Goal: Task Accomplishment & Management: Manage account settings

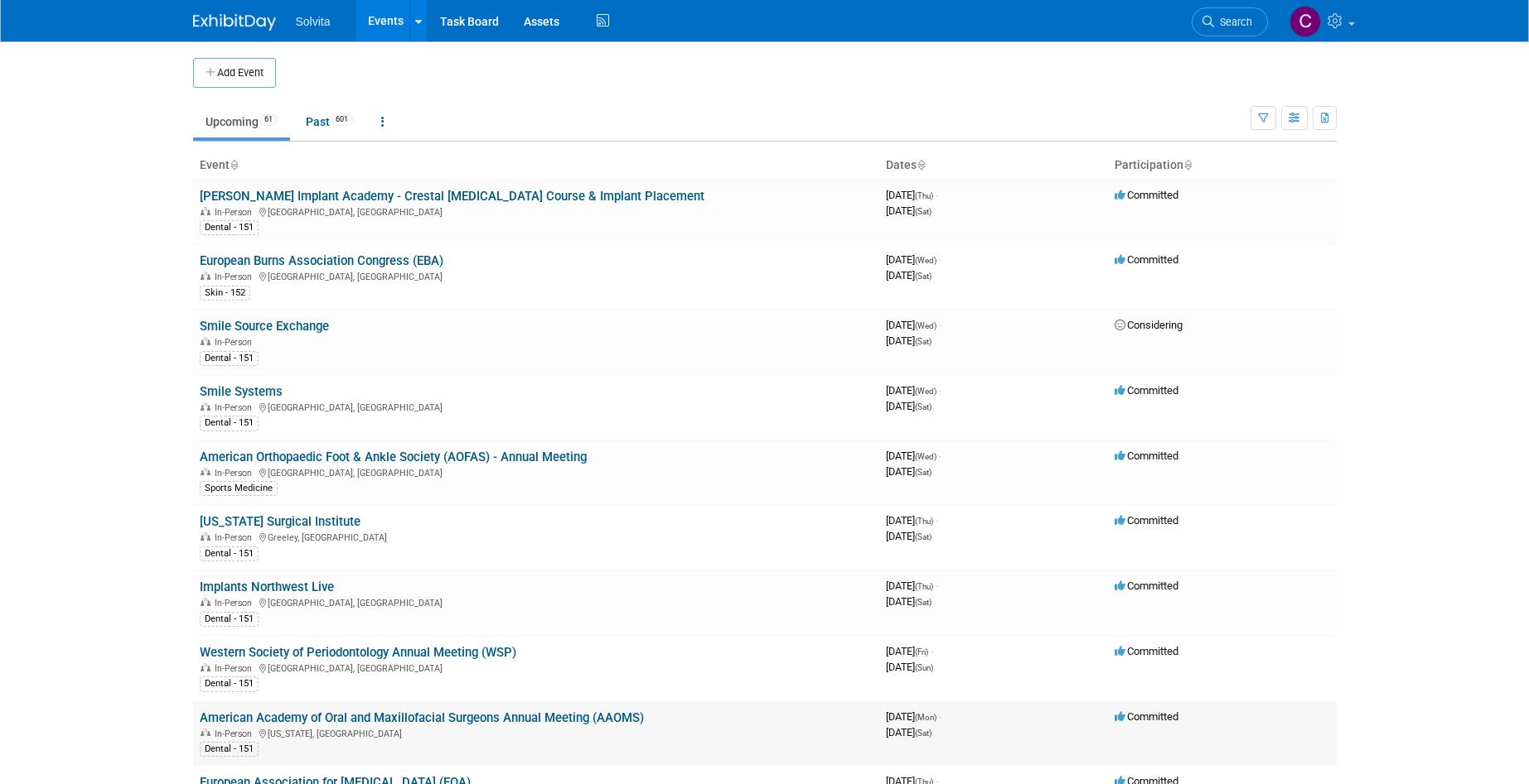
click at [445, 723] on link "American Academy of Oral and Maxillofacial Surgeons Annual Meeting (AAOMS)" at bounding box center [422, 718] width 444 height 15
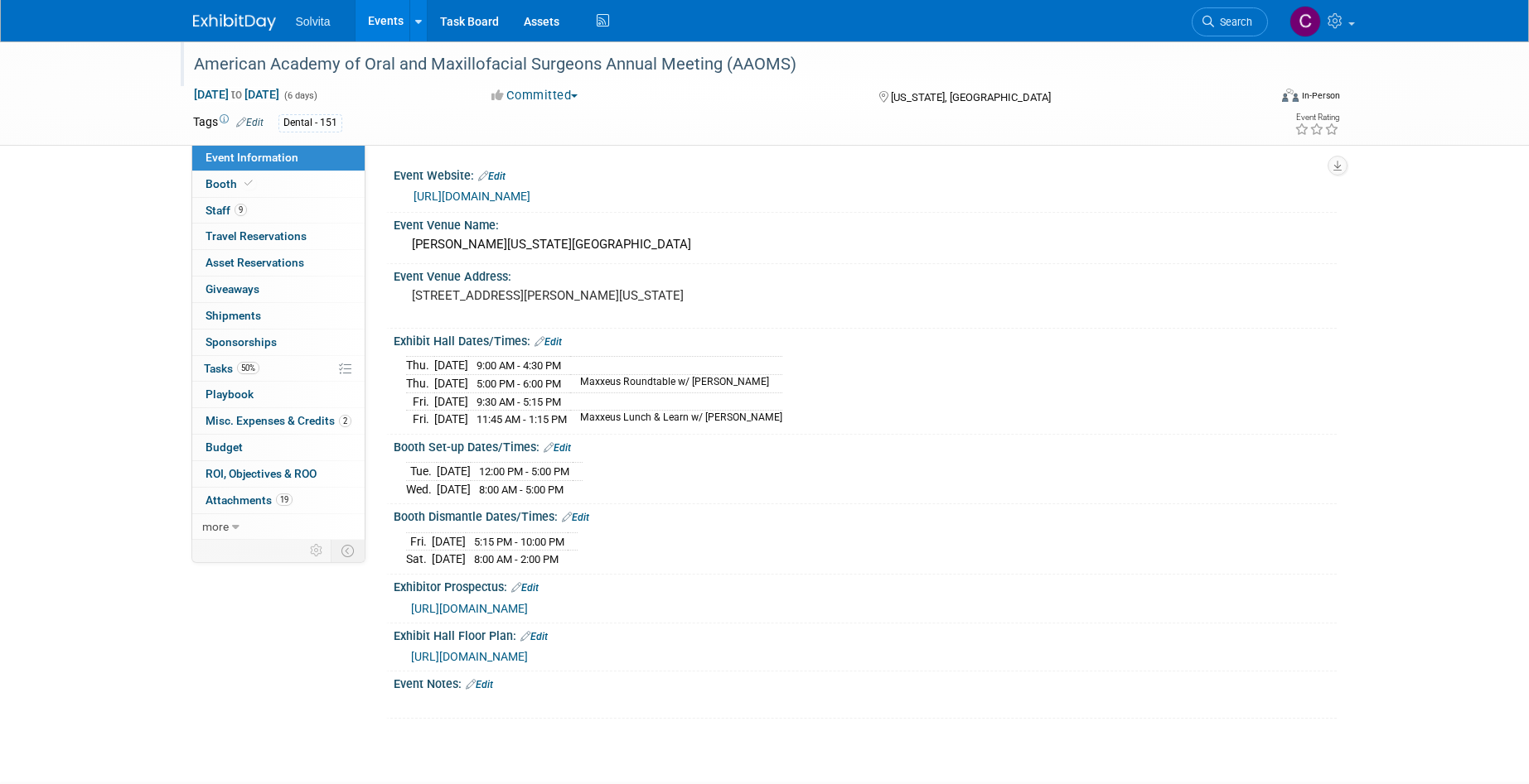
drag, startPoint x: 198, startPoint y: 64, endPoint x: 794, endPoint y: 70, distance: 596.0
click at [794, 70] on div "American Academy of Oral and Maxillofacial Surgeons Annual Meeting (AAOMS)" at bounding box center [715, 64] width 1055 height 30
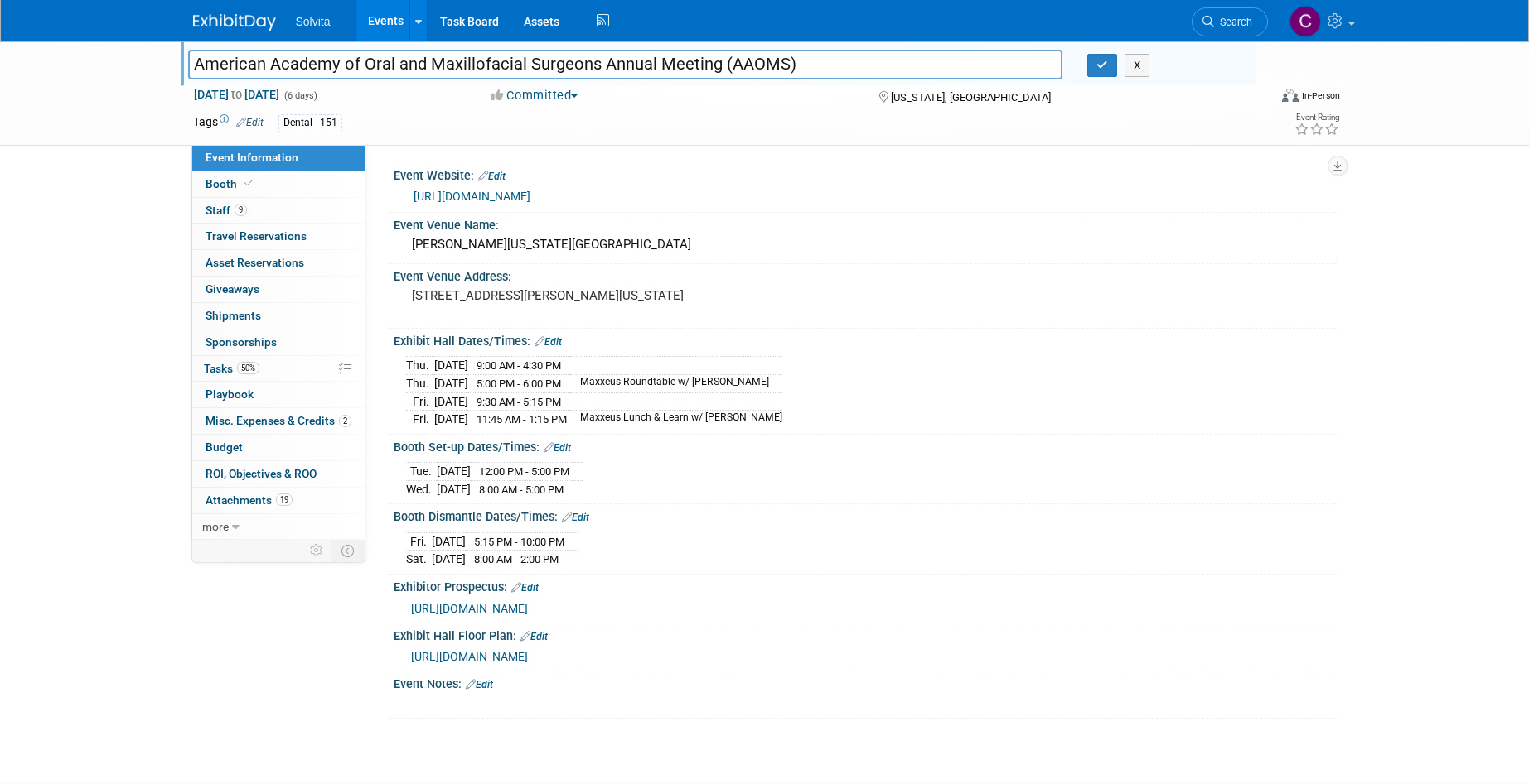
click at [441, 69] on input "American Academy of Oral and Maxillofacial Surgeons Annual Meeting (AAOMS)" at bounding box center [625, 63] width 875 height 29
drag, startPoint x: 244, startPoint y: 498, endPoint x: 449, endPoint y: 549, distance: 211.2
click at [244, 498] on span "Attachments 19" at bounding box center [249, 500] width 87 height 13
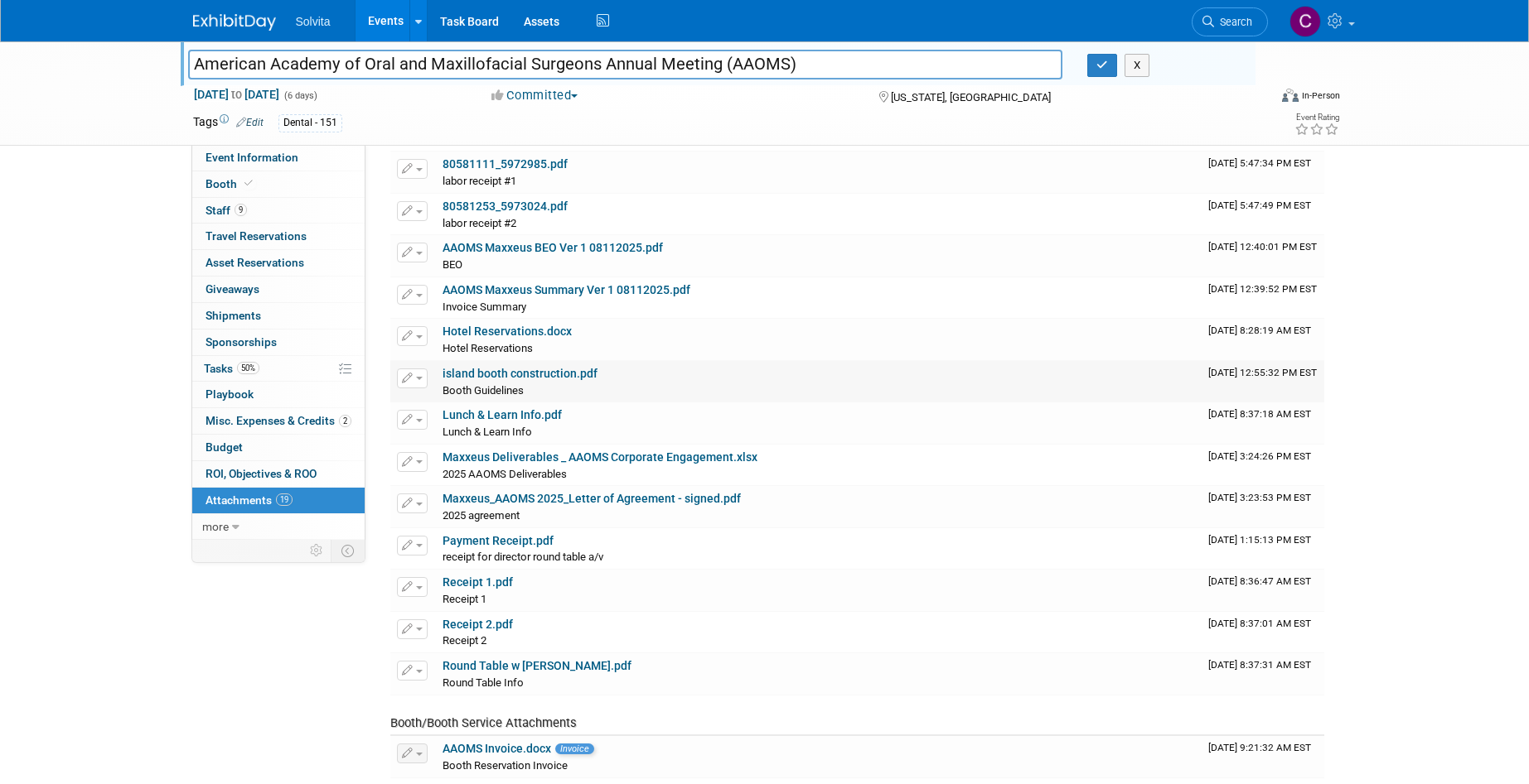
scroll to position [249, 0]
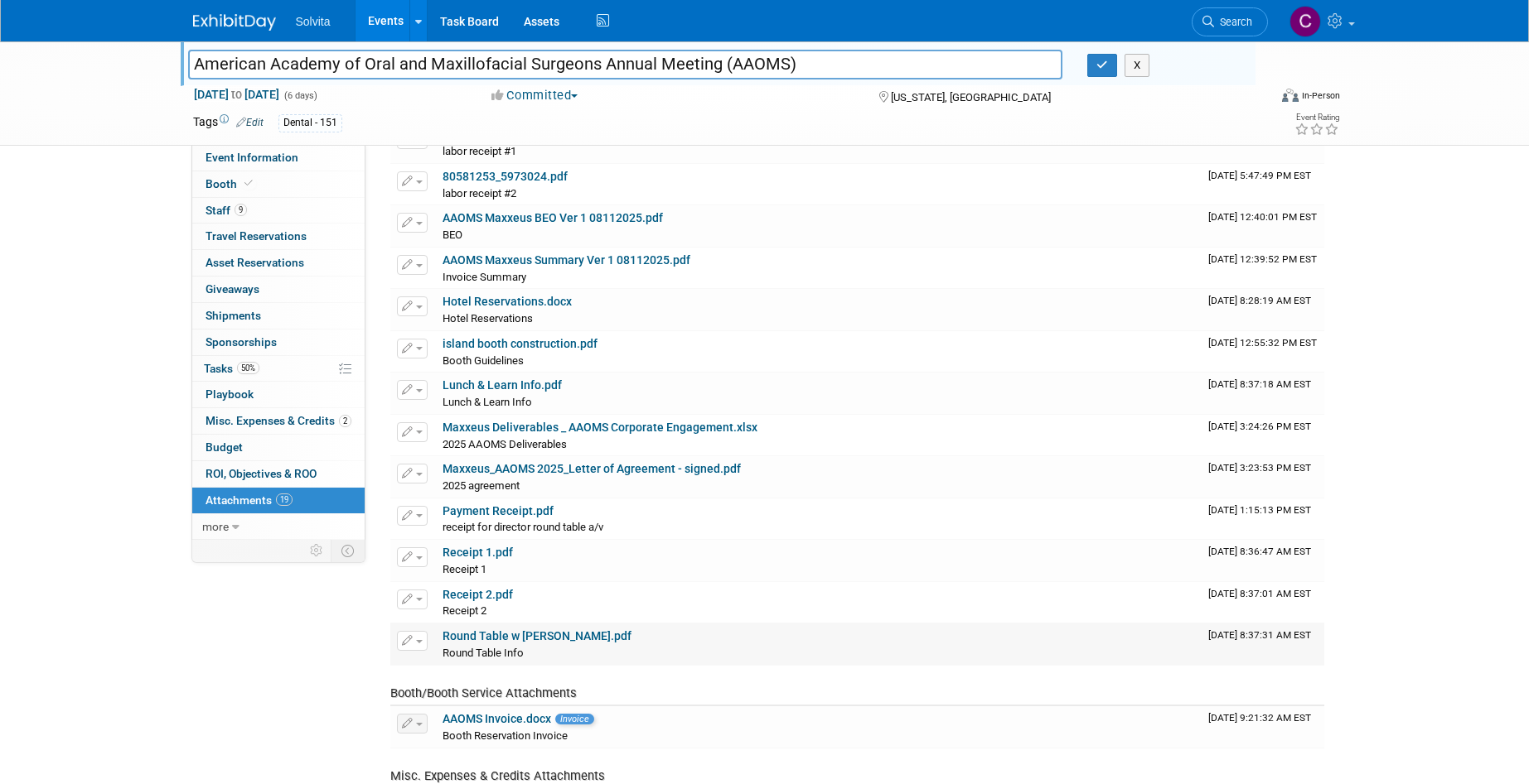
click at [556, 637] on link "Round Table w Urbanek.pdf" at bounding box center [536, 636] width 189 height 13
click at [1228, 10] on link "Search" at bounding box center [1229, 22] width 76 height 29
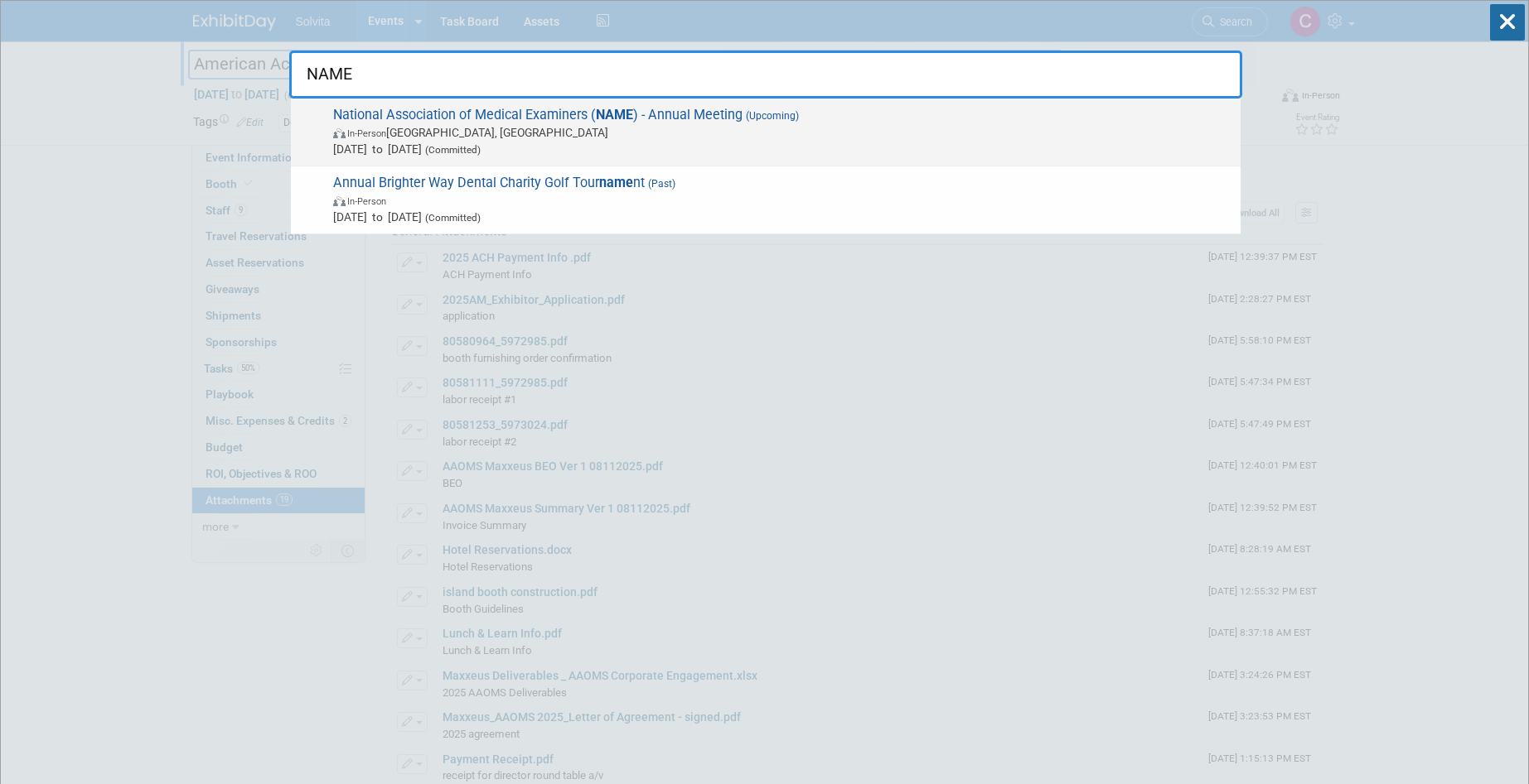
type input "NAME"
click at [671, 116] on span "National Association of Medical Examiners ( NAME ) - Annual Meeting (Upcoming) …" at bounding box center [779, 131] width 904 height 50
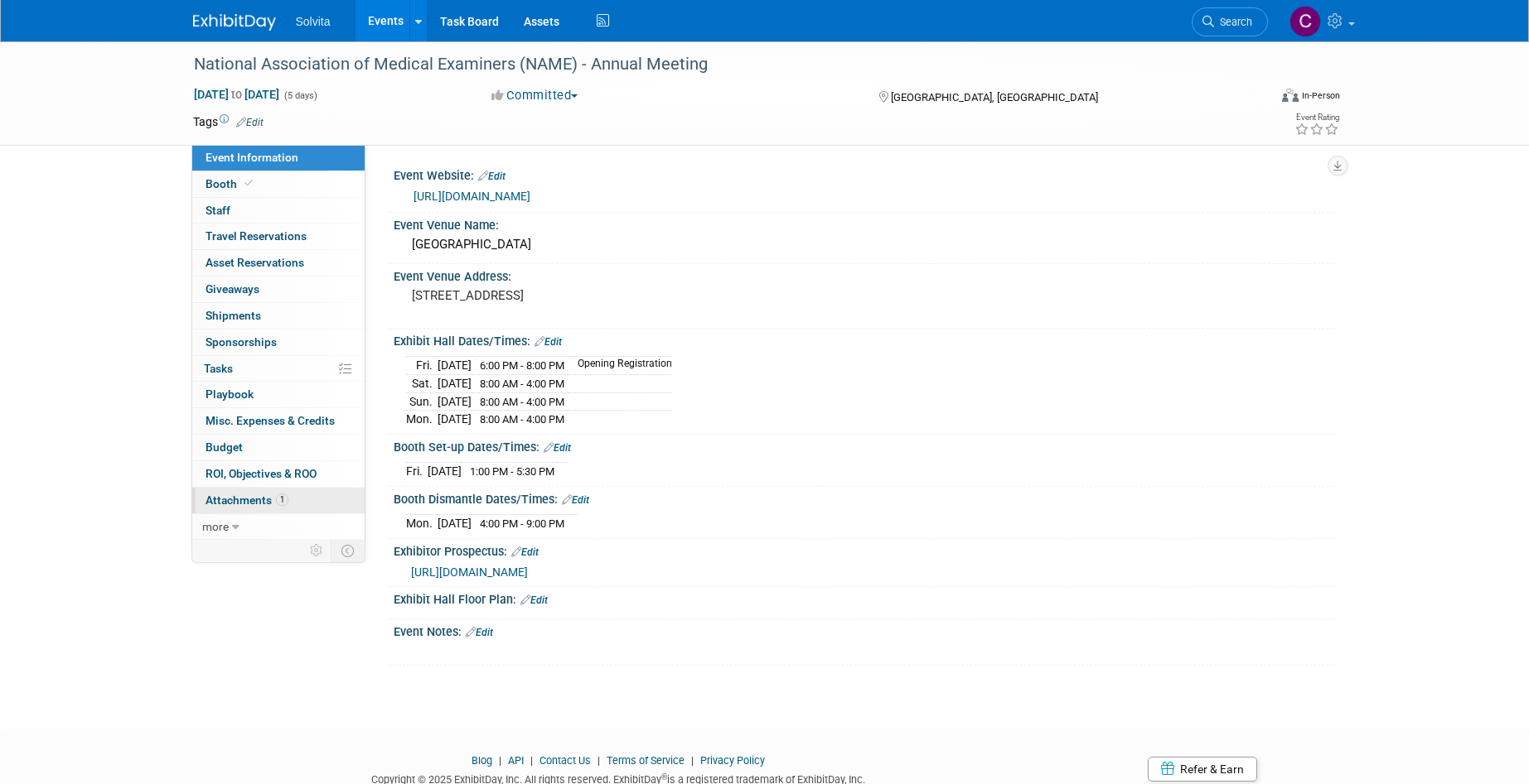
click at [244, 507] on link "1 Attachments 1" at bounding box center [279, 501] width 172 height 26
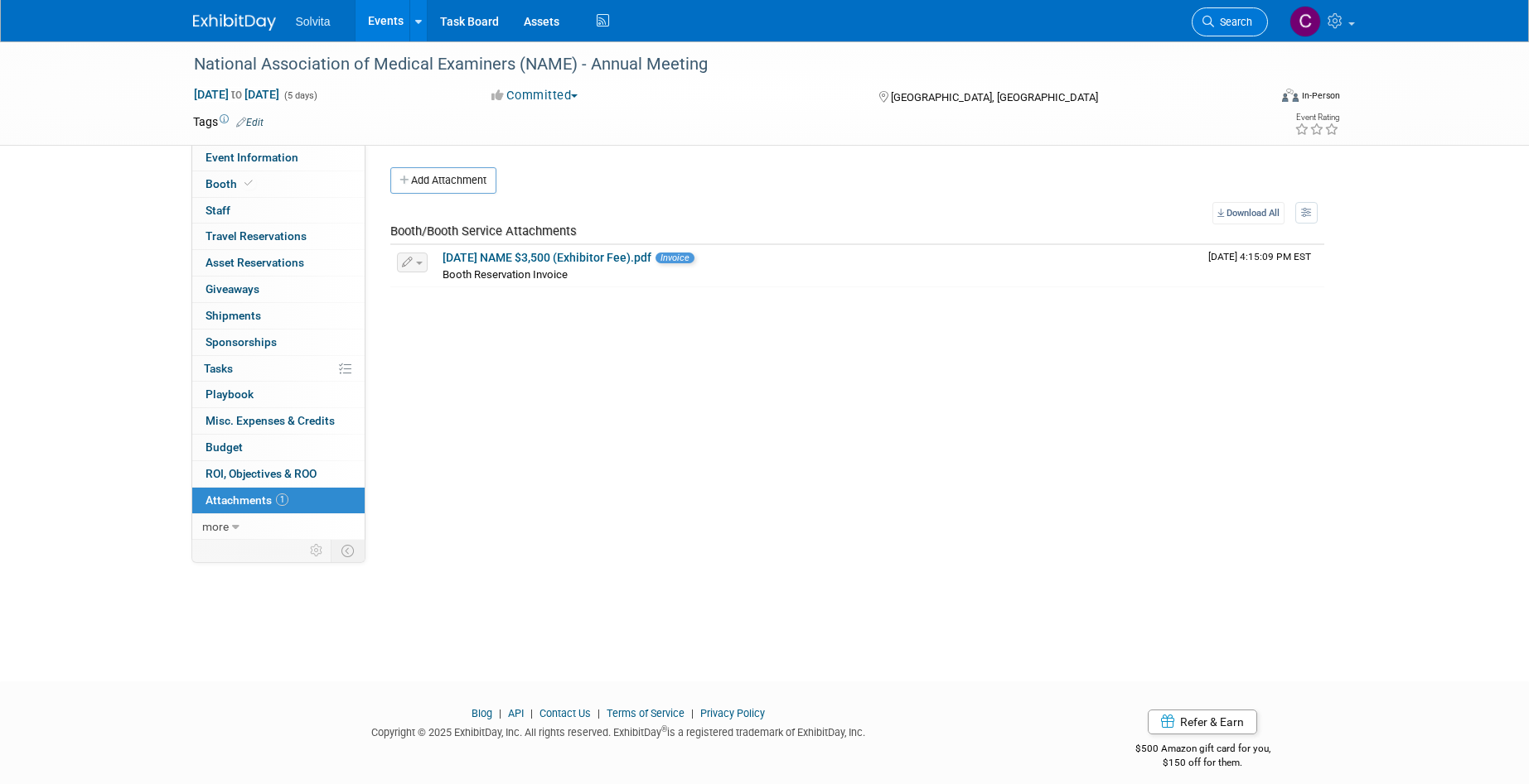
click at [1236, 27] on span "Search" at bounding box center [1233, 22] width 39 height 13
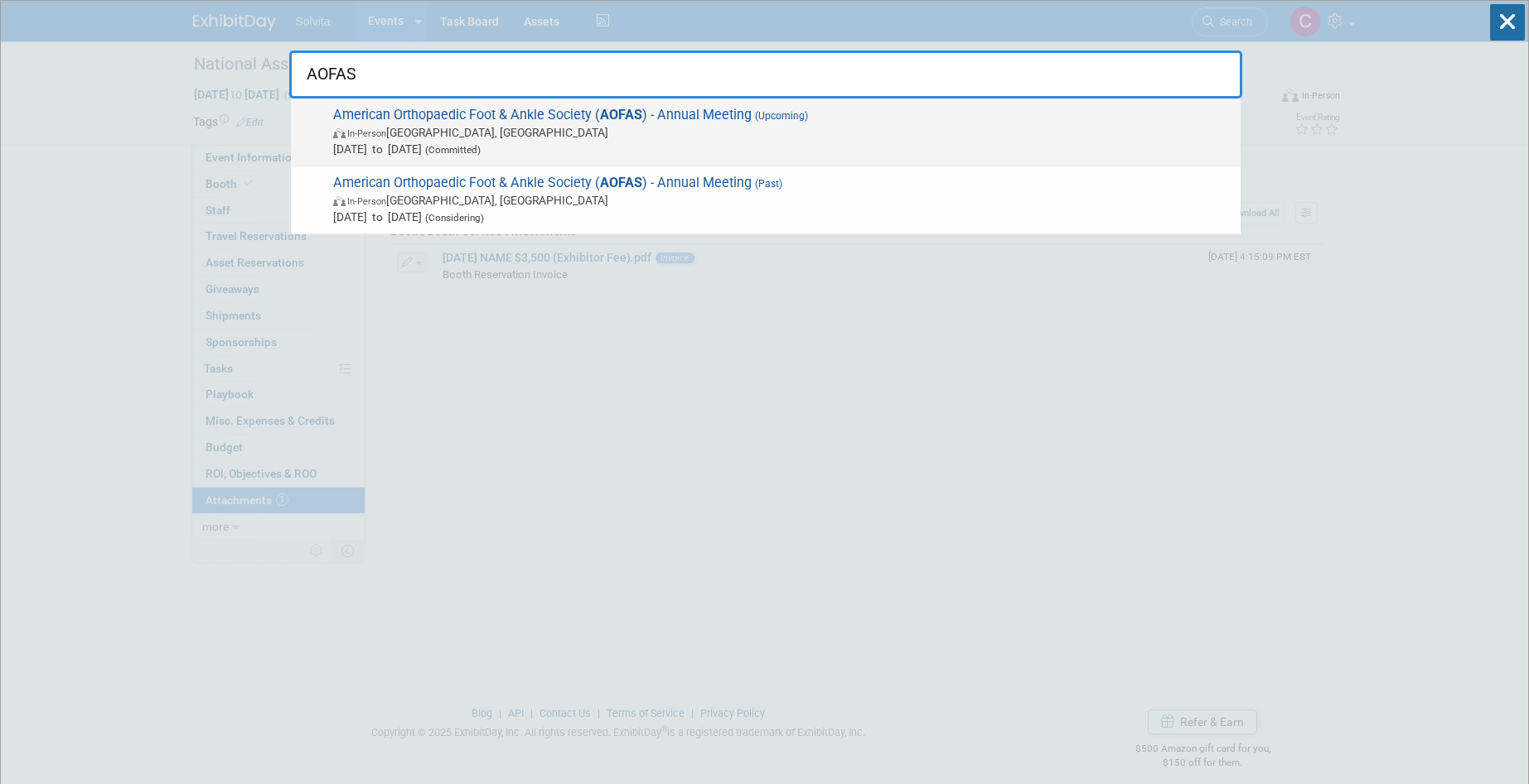
type input "AOFAS"
click at [516, 141] on span "[DATE] to [DATE] (Committed)" at bounding box center [782, 149] width 899 height 17
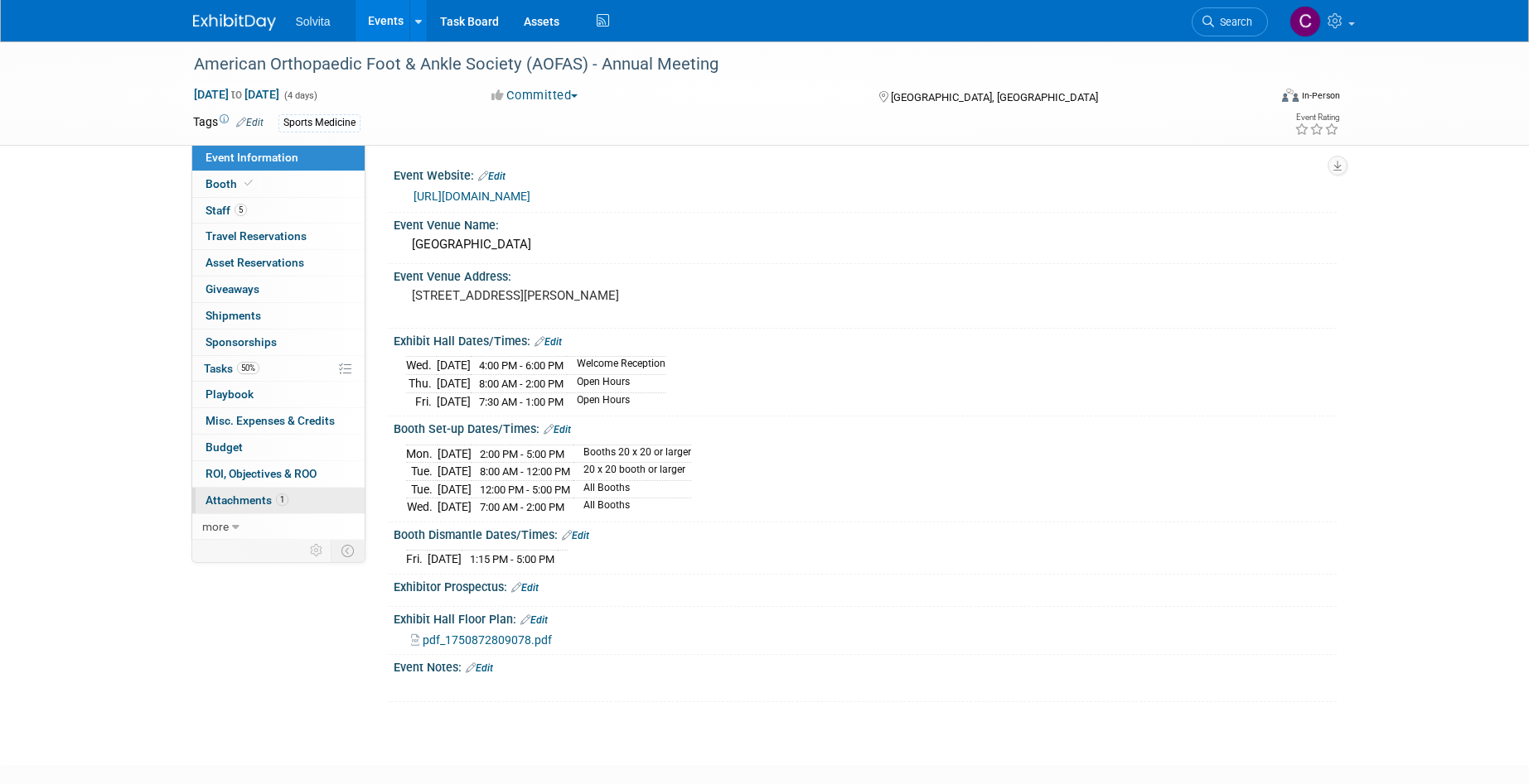
click at [254, 494] on span "Attachments 1" at bounding box center [247, 500] width 83 height 13
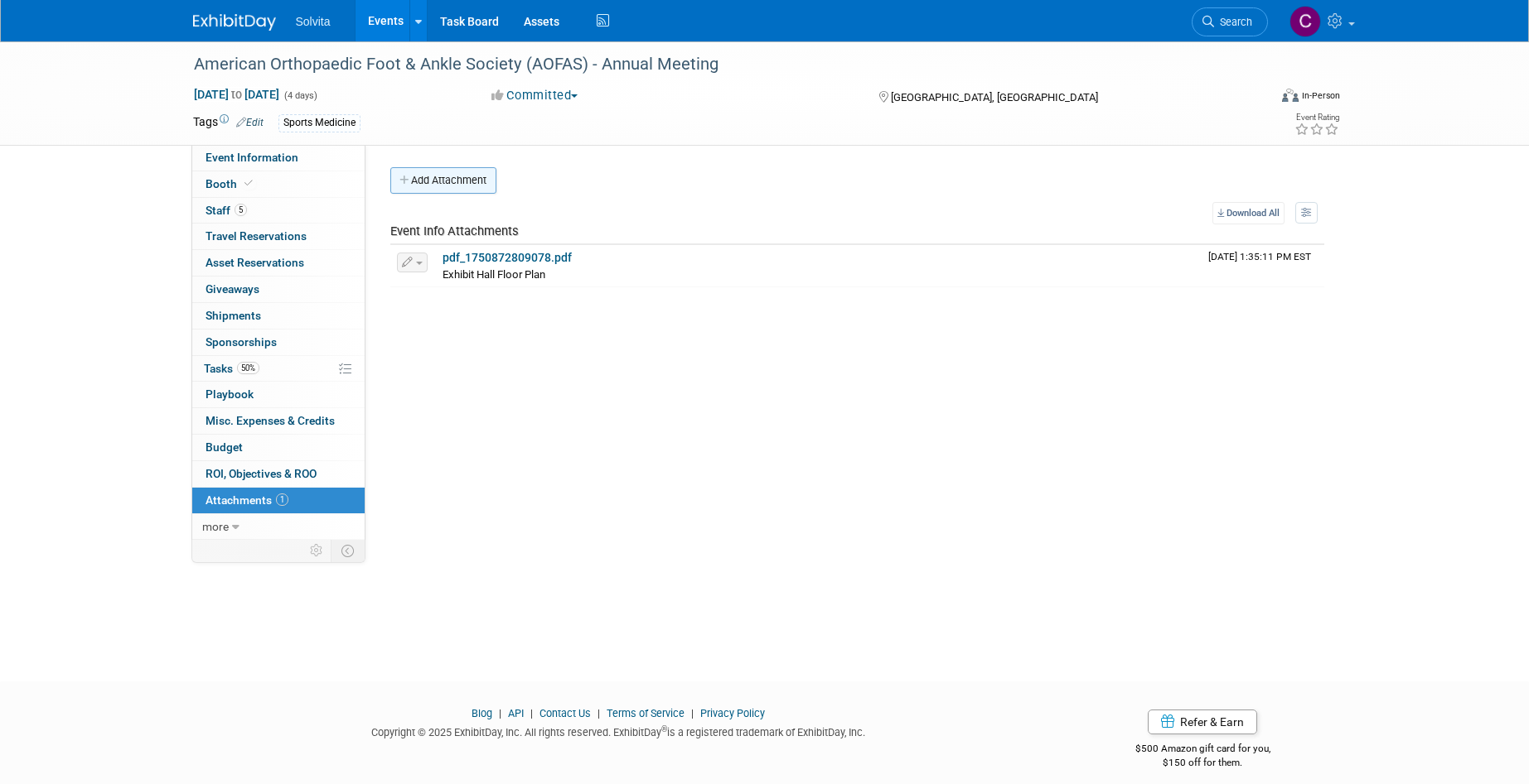
click at [445, 177] on button "Add Attachment" at bounding box center [443, 180] width 106 height 27
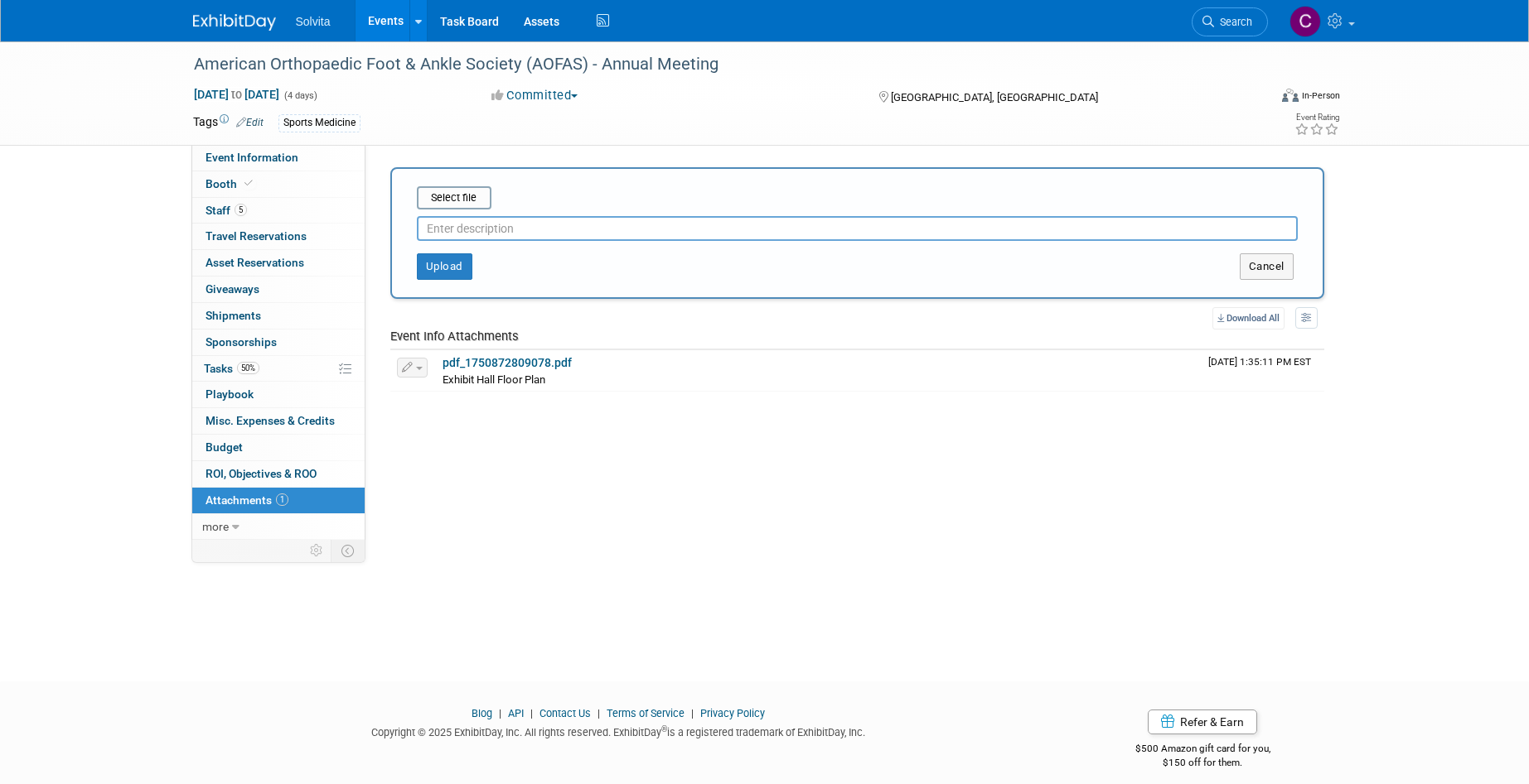
click at [486, 230] on input "text" at bounding box center [857, 228] width 881 height 25
type input "Exhibitor Badges"
click at [460, 265] on button "Upload" at bounding box center [444, 267] width 55 height 27
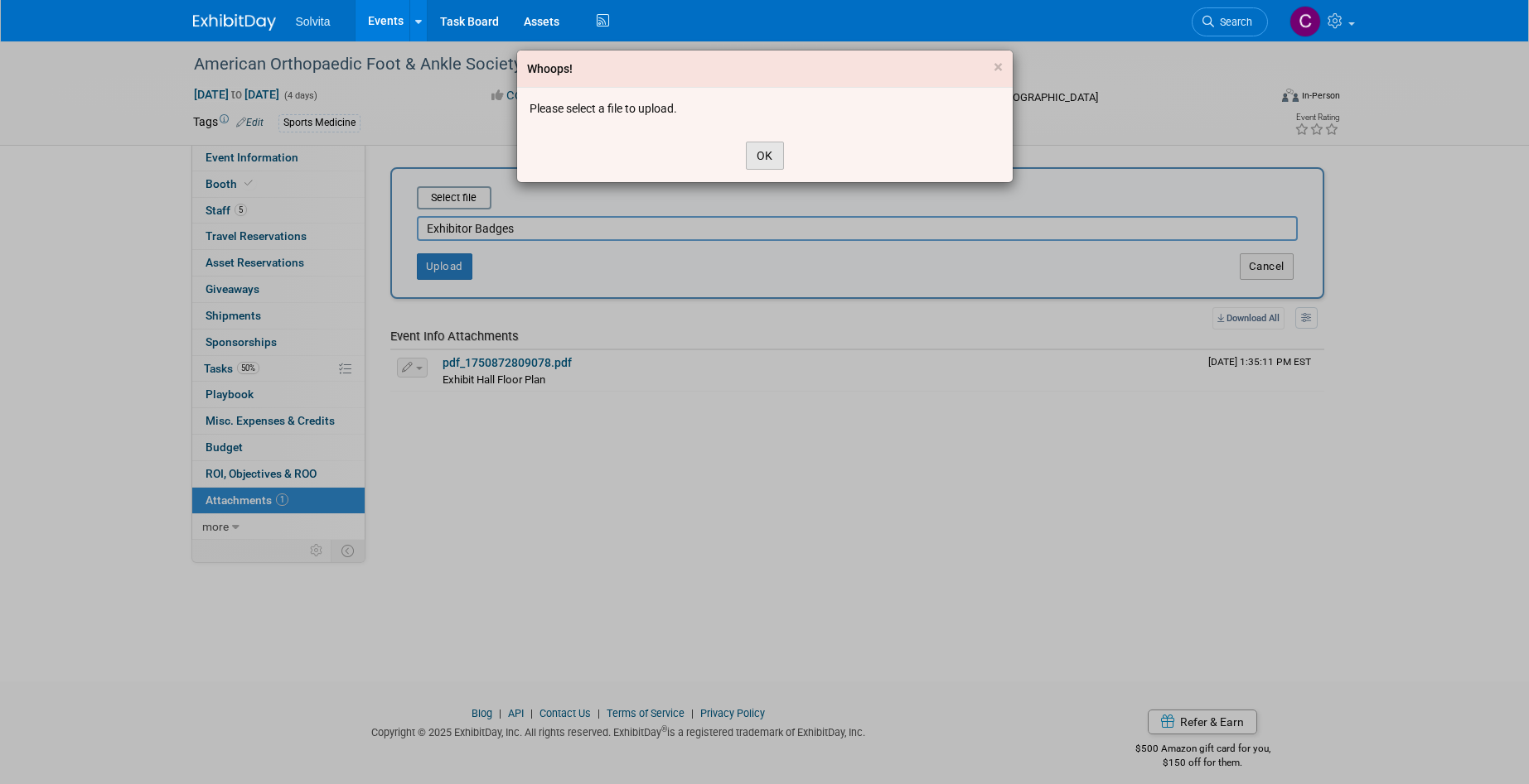
click at [768, 150] on button "OK" at bounding box center [764, 155] width 39 height 29
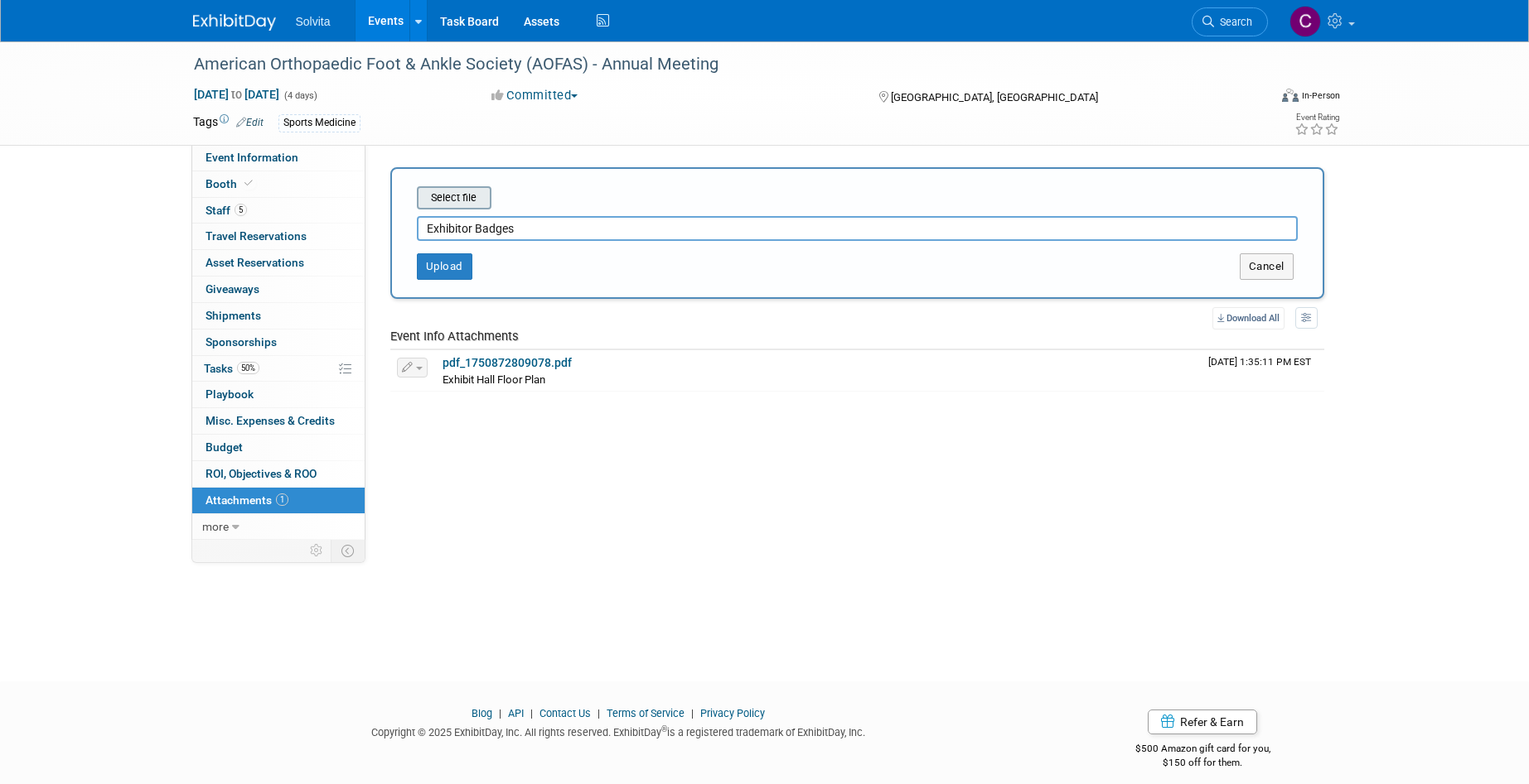
click at [435, 195] on input "file" at bounding box center [391, 197] width 198 height 20
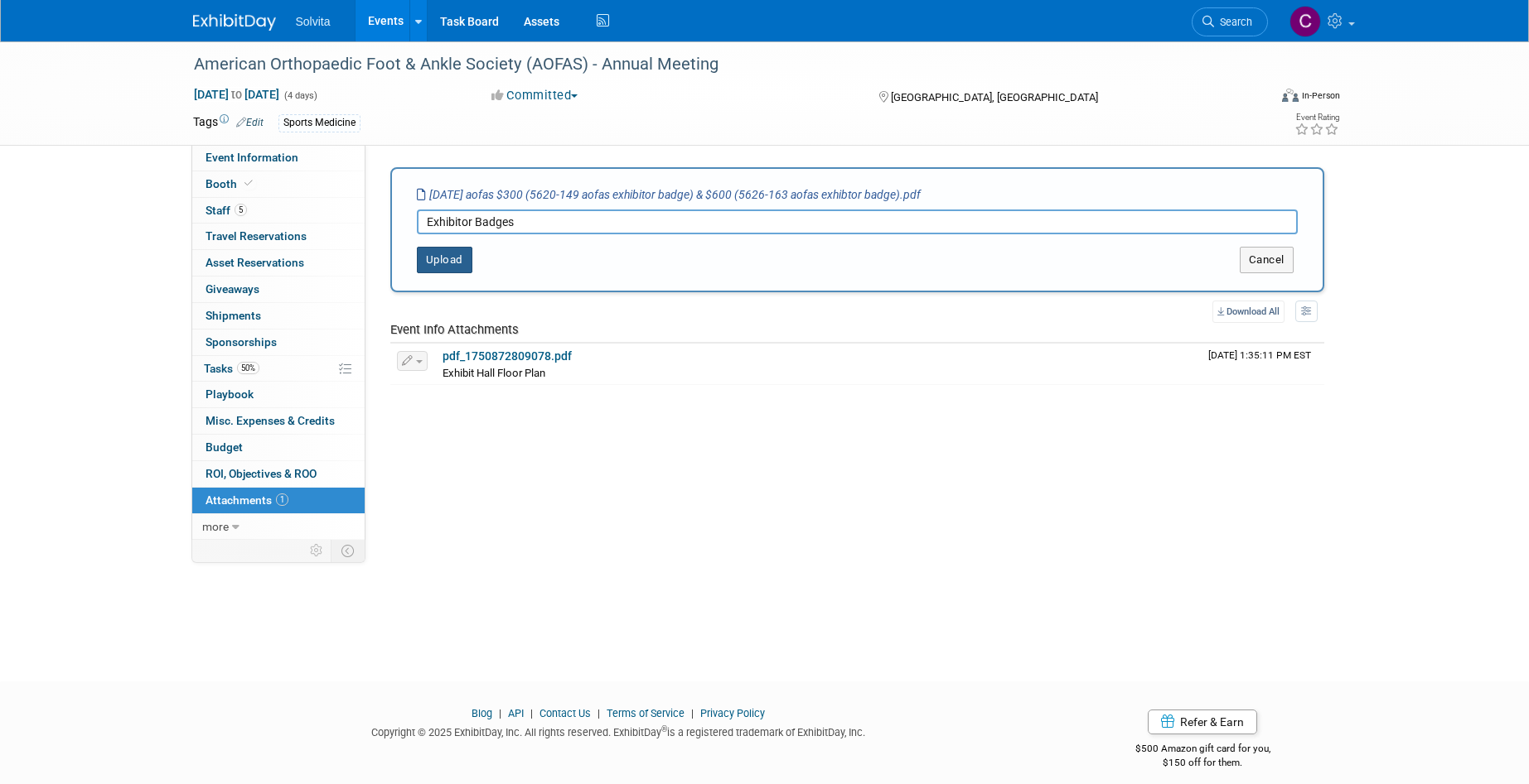
click at [430, 260] on button "Upload" at bounding box center [444, 260] width 55 height 27
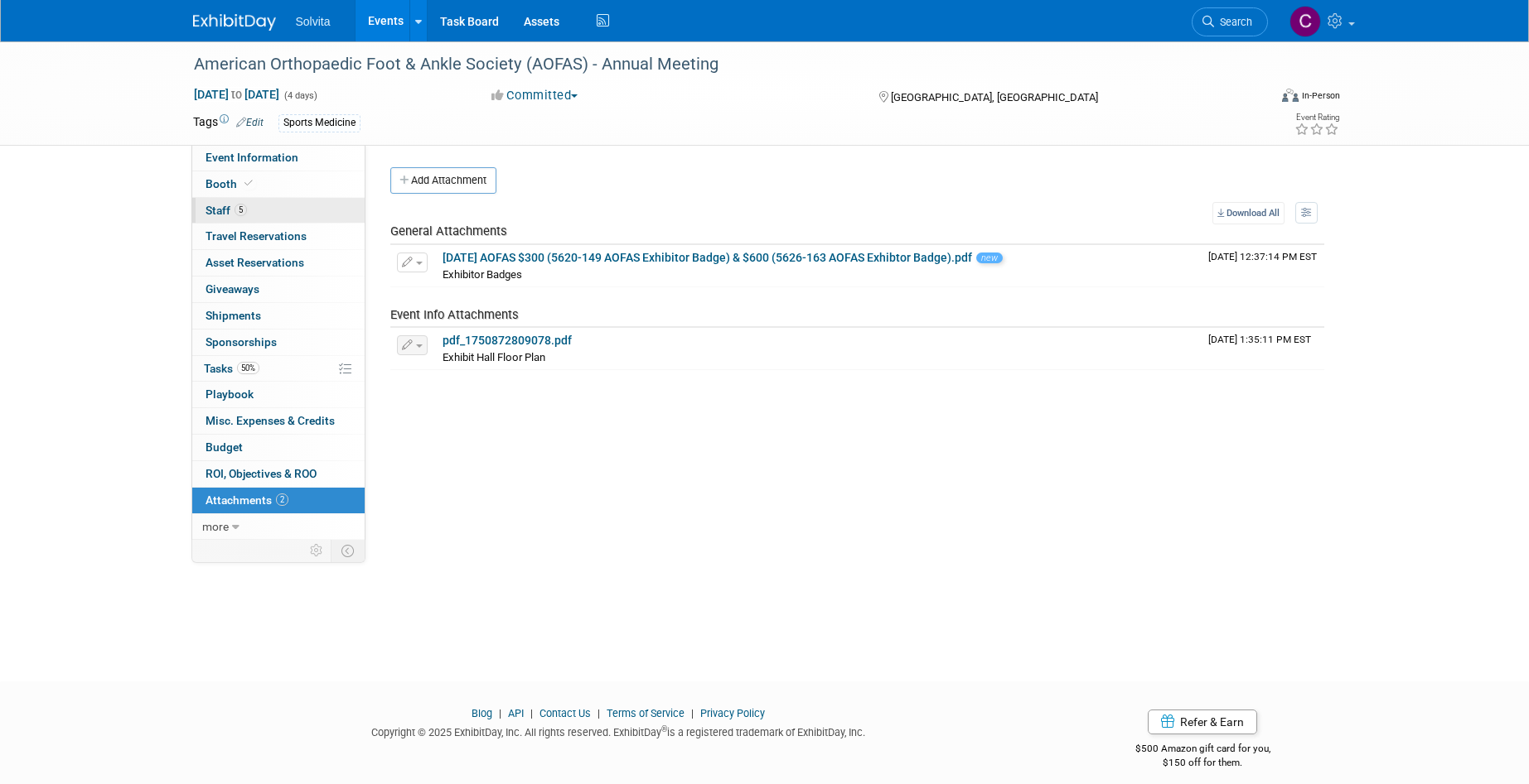
drag, startPoint x: 215, startPoint y: 175, endPoint x: 359, endPoint y: 217, distance: 150.0
click at [215, 175] on link "Booth" at bounding box center [279, 185] width 172 height 26
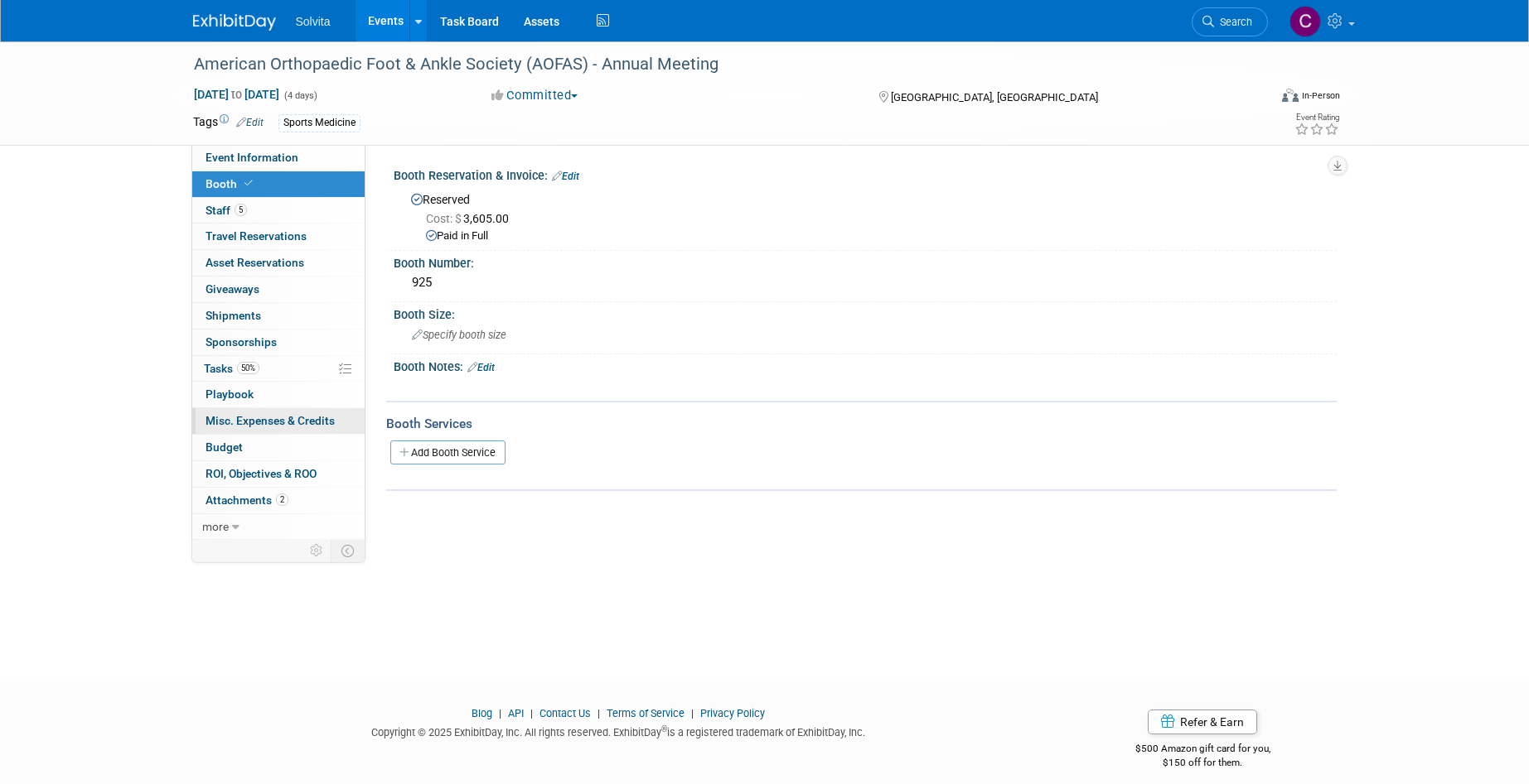
click at [281, 419] on span "Misc. Expenses & Credits 0" at bounding box center [270, 420] width 129 height 13
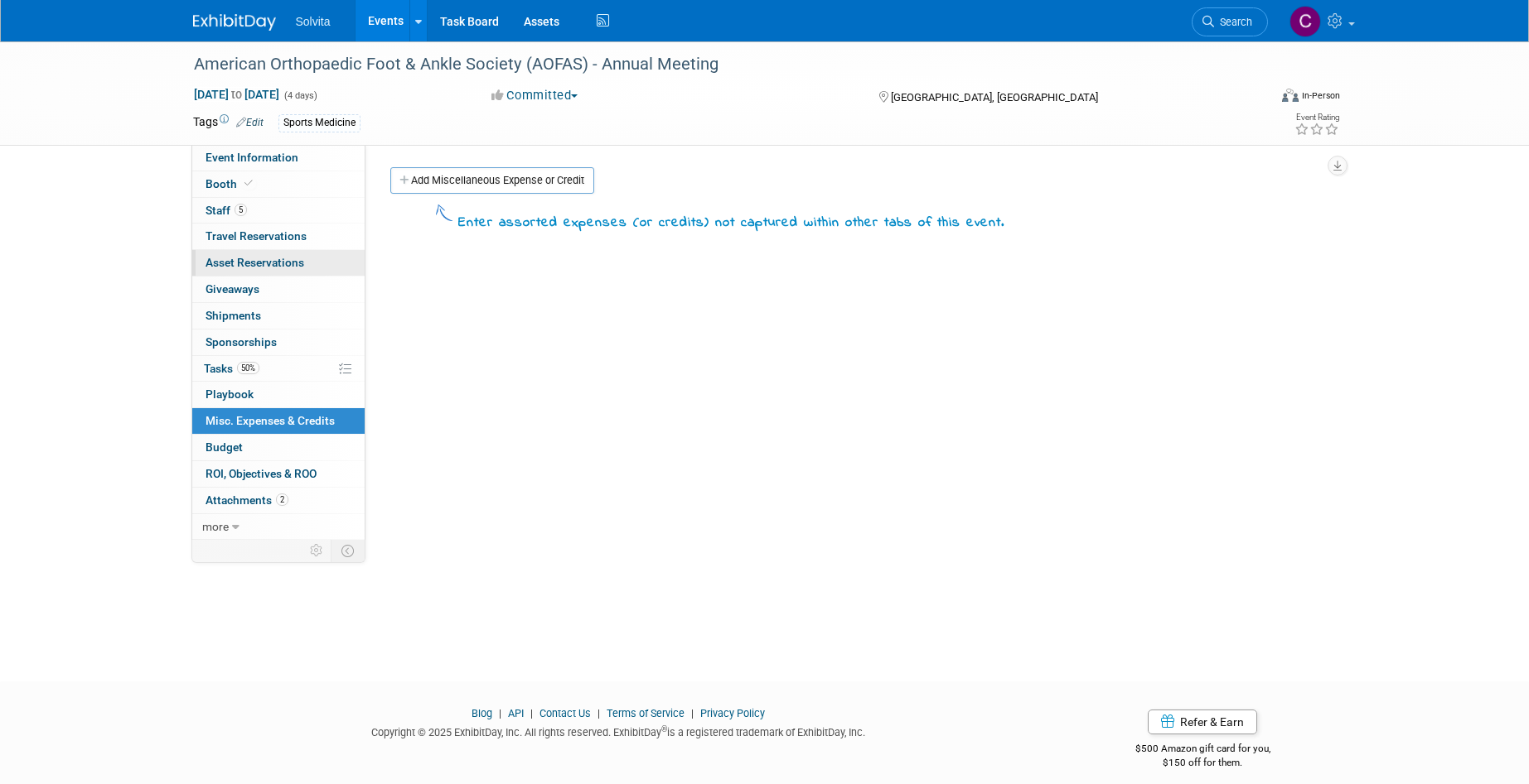
click at [258, 265] on span "Asset Reservations 0" at bounding box center [255, 262] width 99 height 13
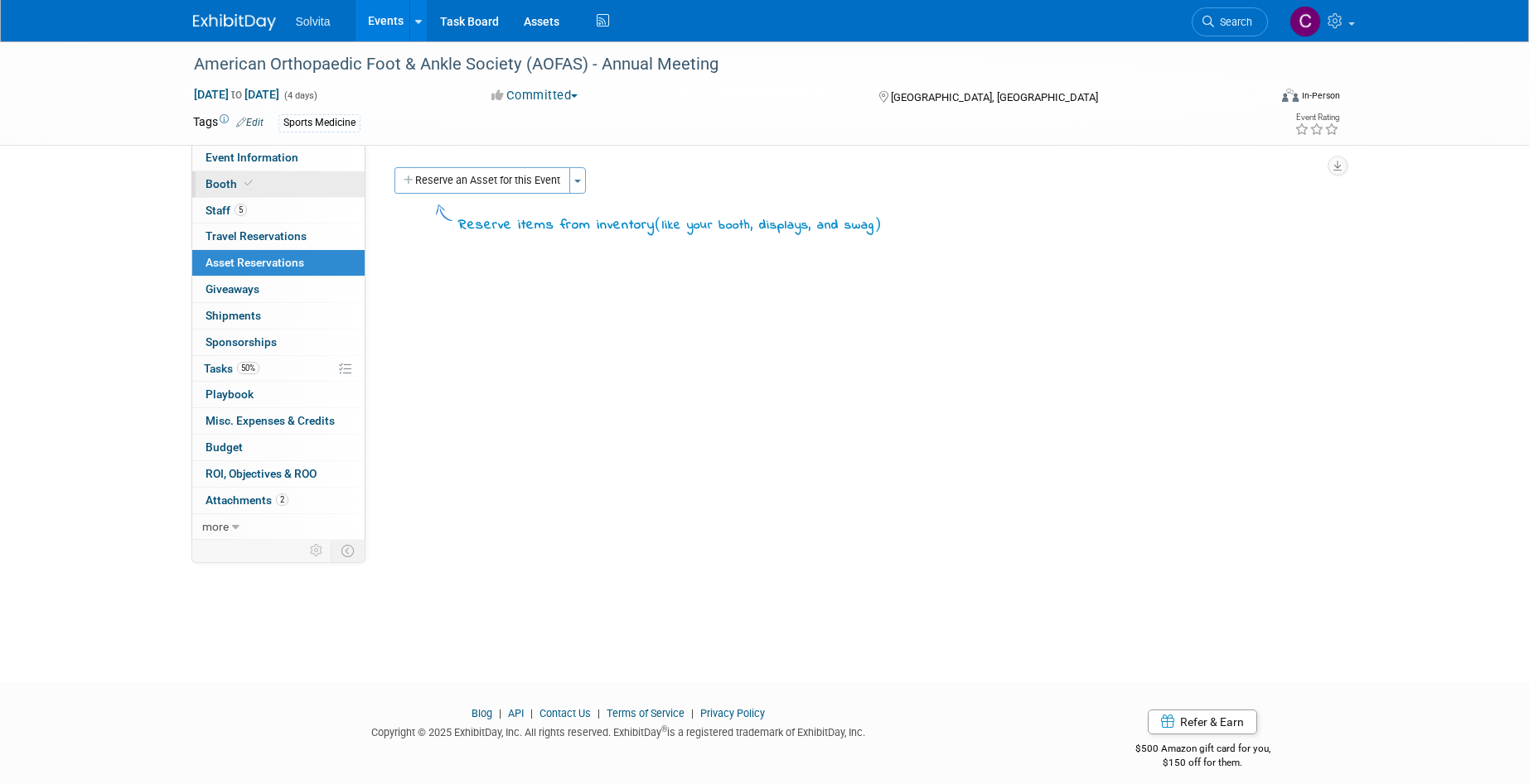
click at [217, 176] on link "Booth" at bounding box center [279, 185] width 172 height 26
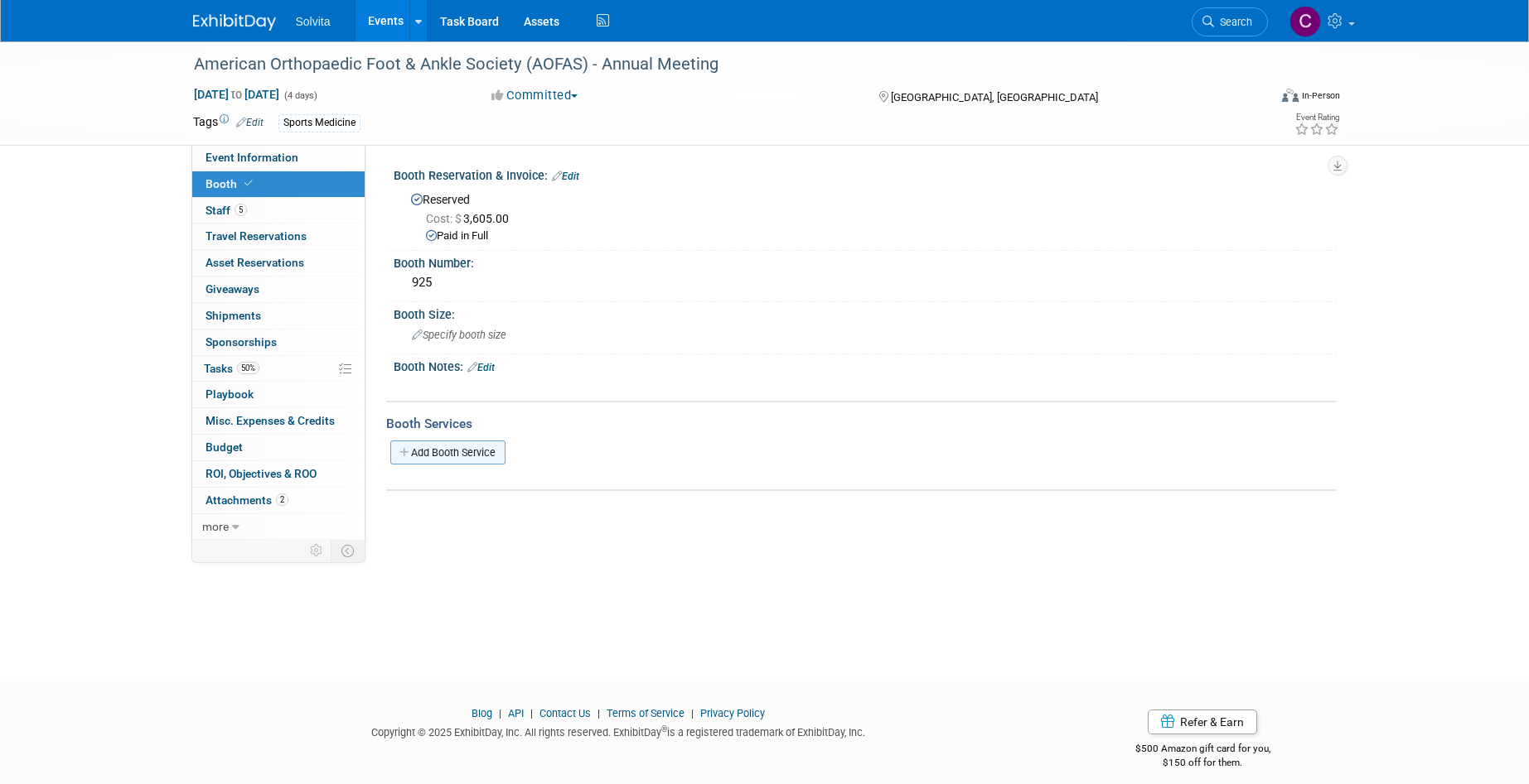
click at [442, 456] on link "Add Booth Service" at bounding box center [447, 452] width 116 height 24
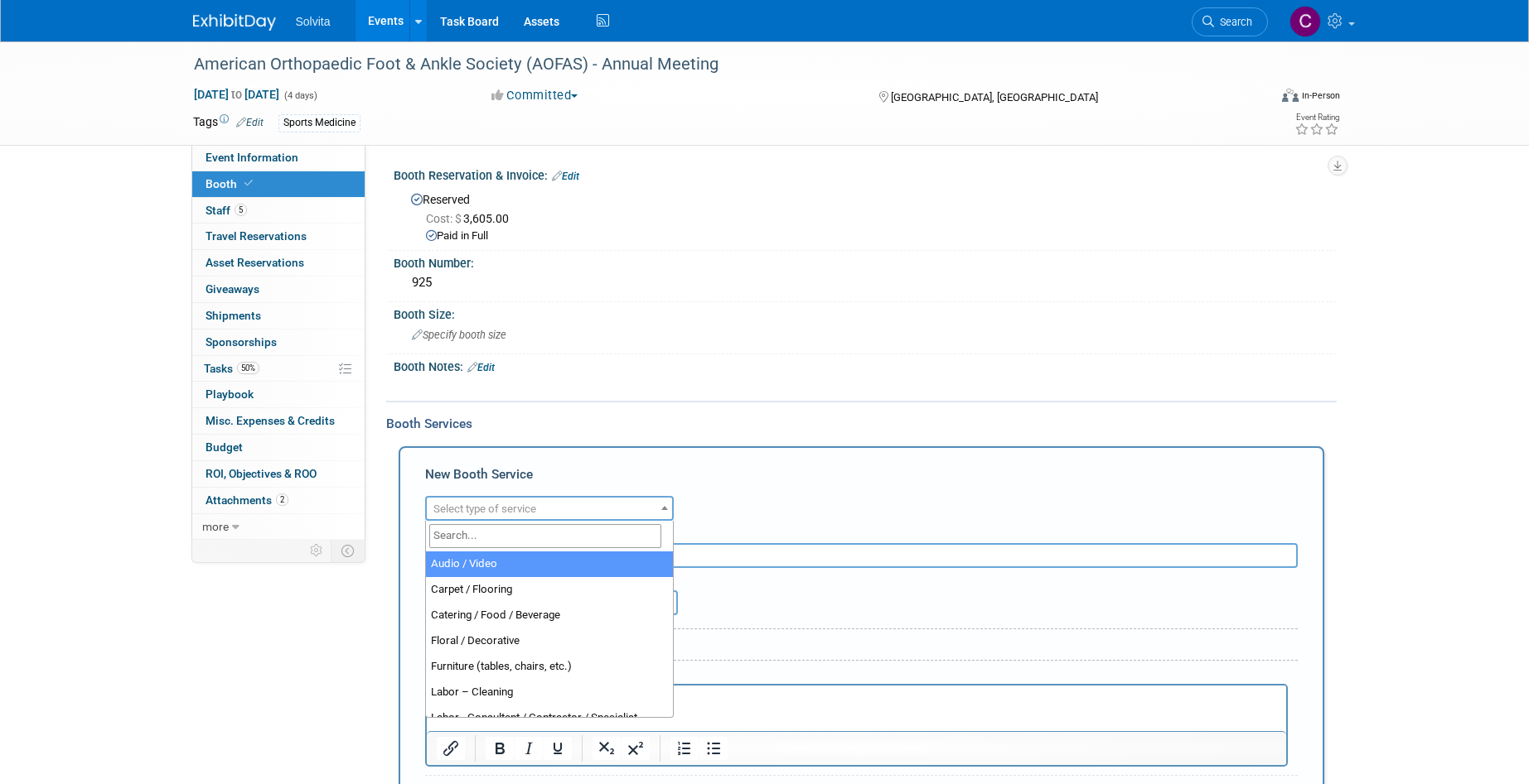
click at [577, 507] on span "Select type of service" at bounding box center [549, 509] width 245 height 23
select select "4"
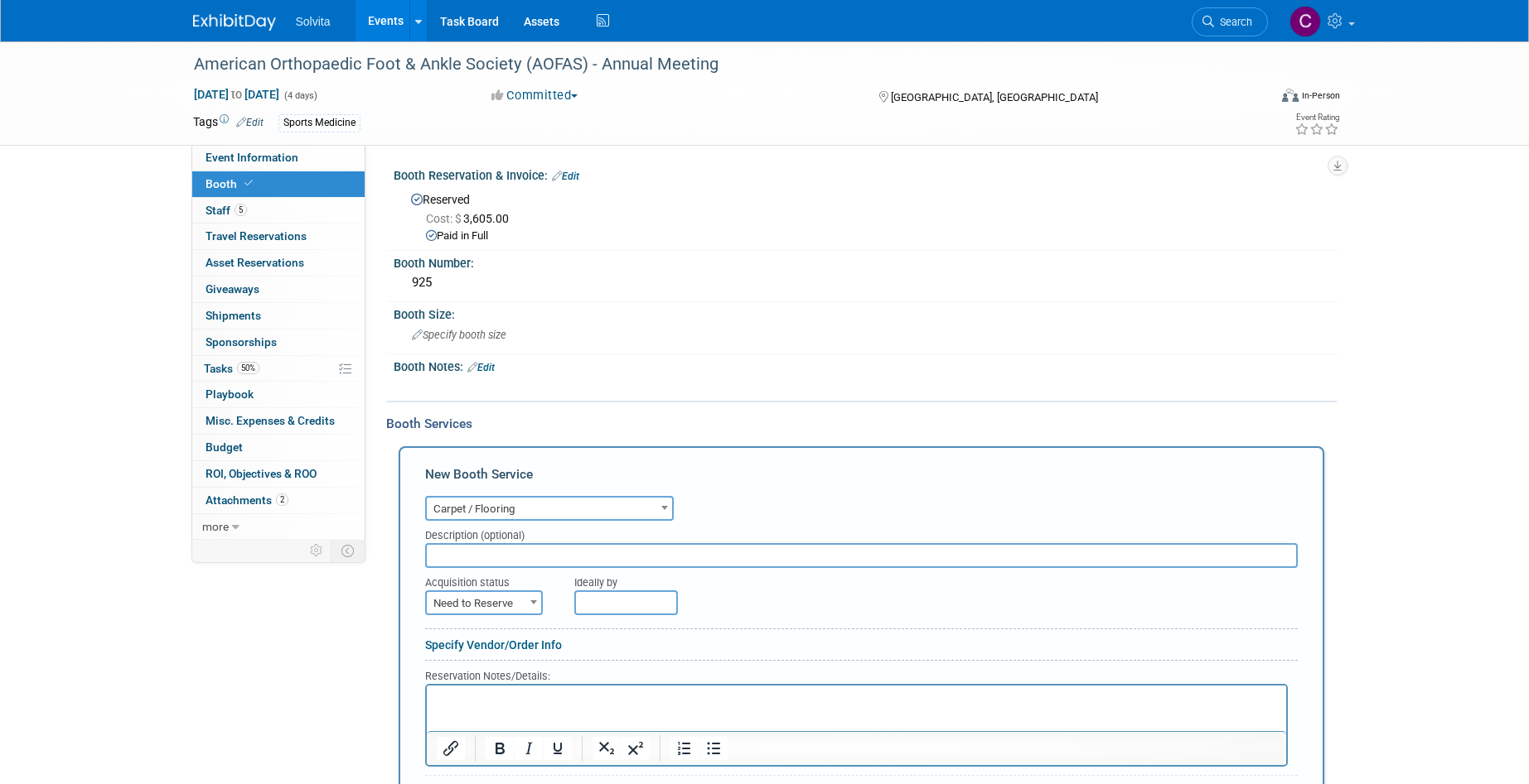
click at [545, 554] on input "text" at bounding box center [860, 555] width 872 height 25
click at [535, 604] on span at bounding box center [533, 602] width 17 height 22
select select "2"
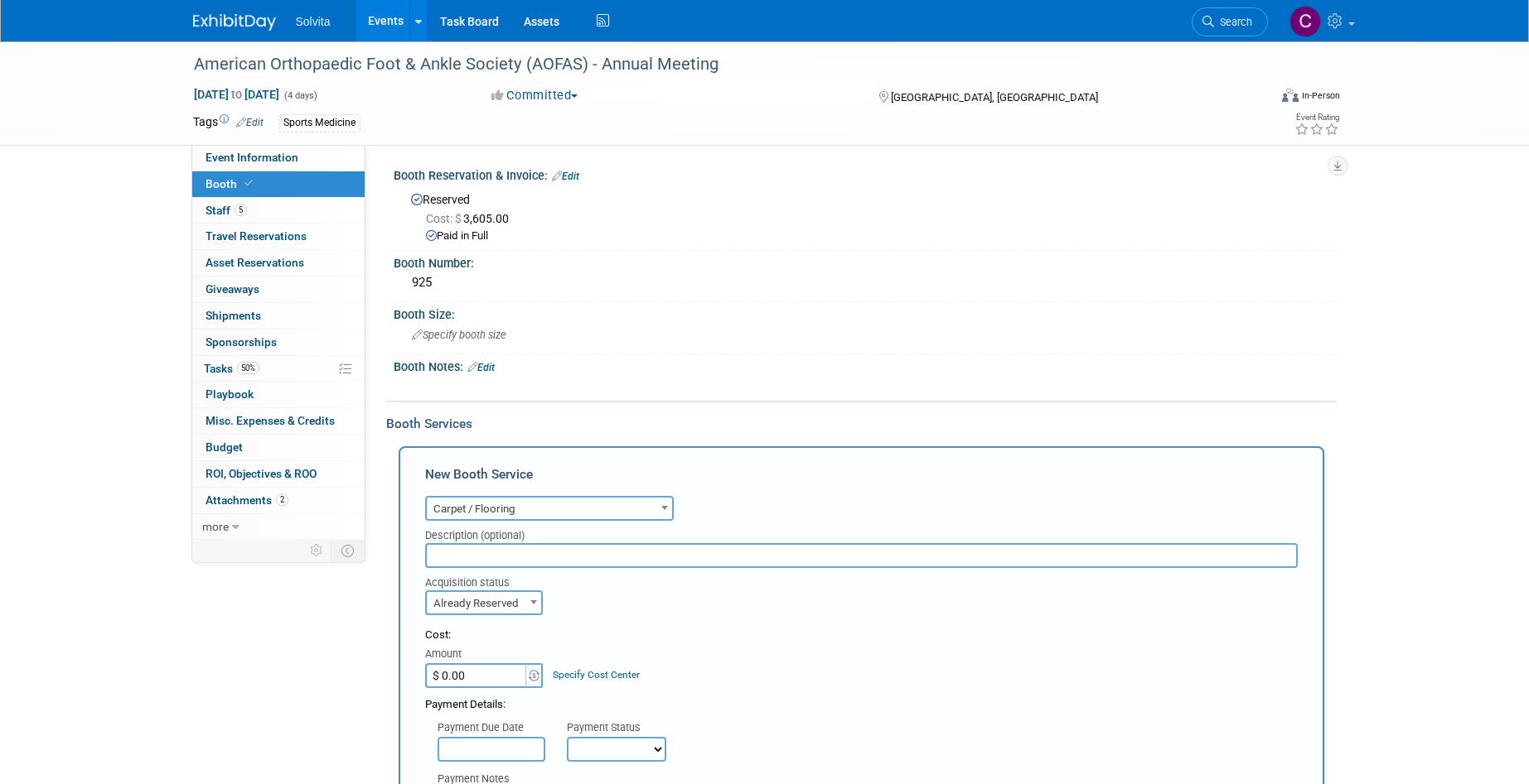
click at [489, 681] on input "$ 0.00" at bounding box center [476, 675] width 104 height 25
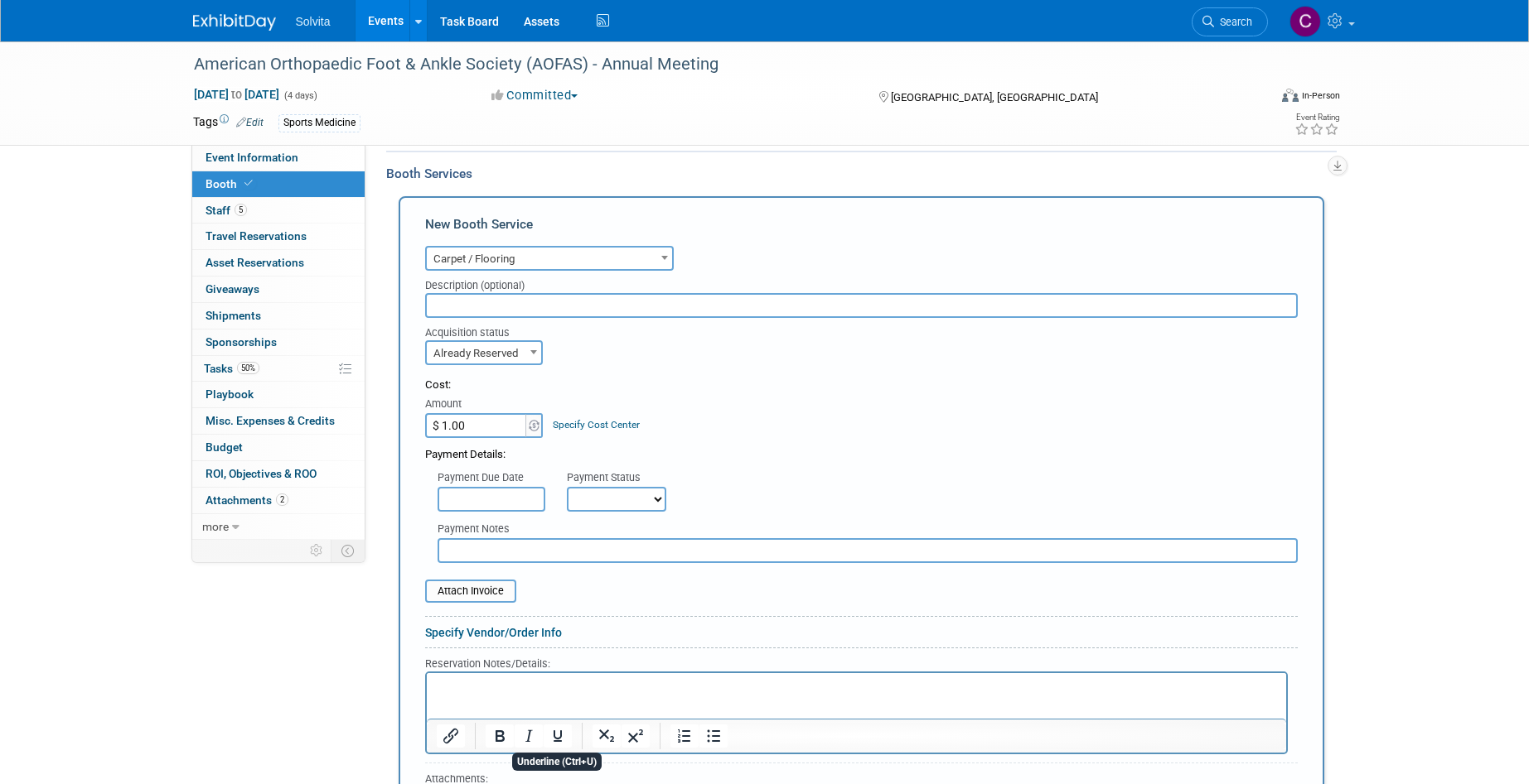
scroll to position [241, 0]
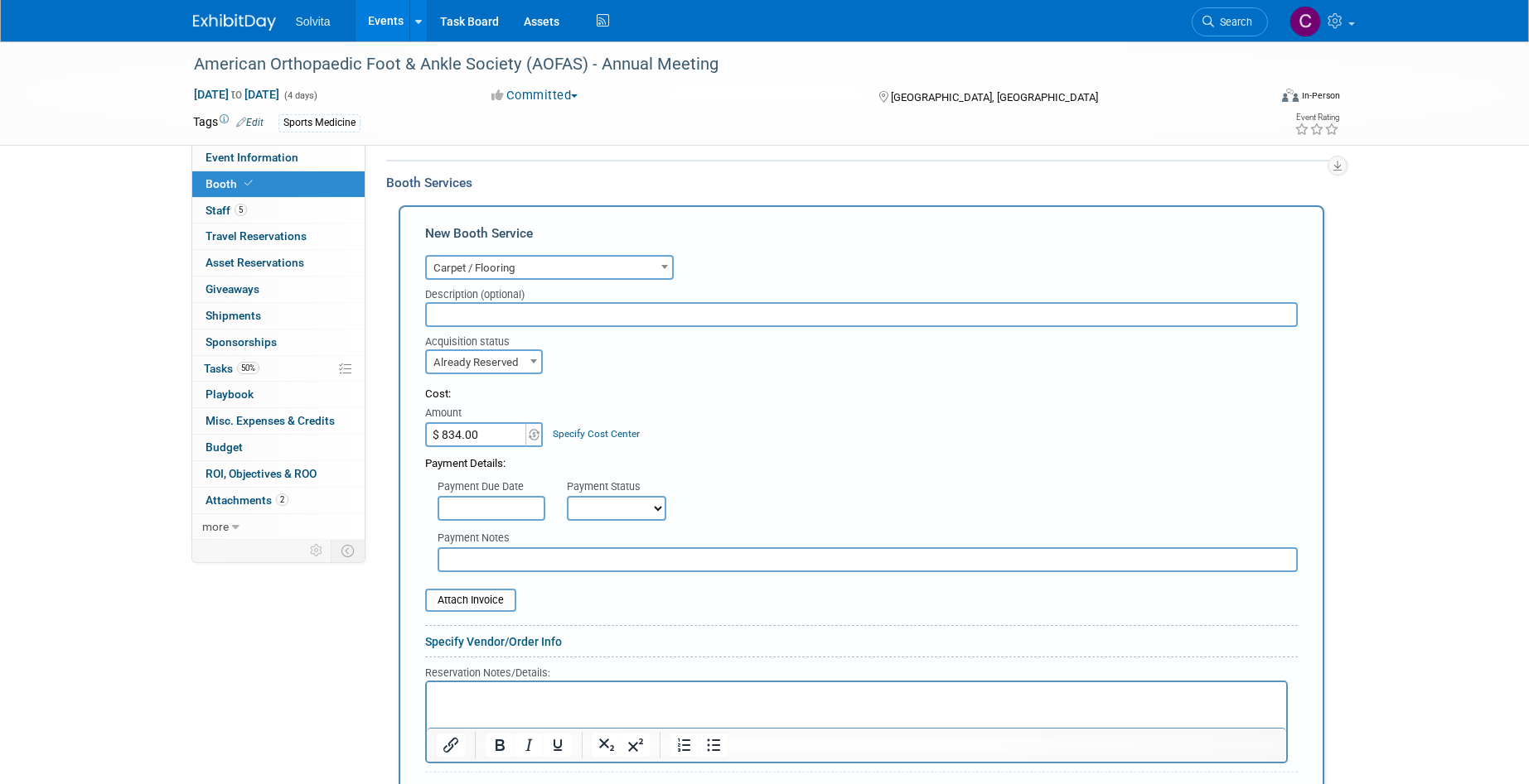
click at [493, 433] on input "$ 834.00" at bounding box center [476, 434] width 104 height 25
type input "$ 834.60"
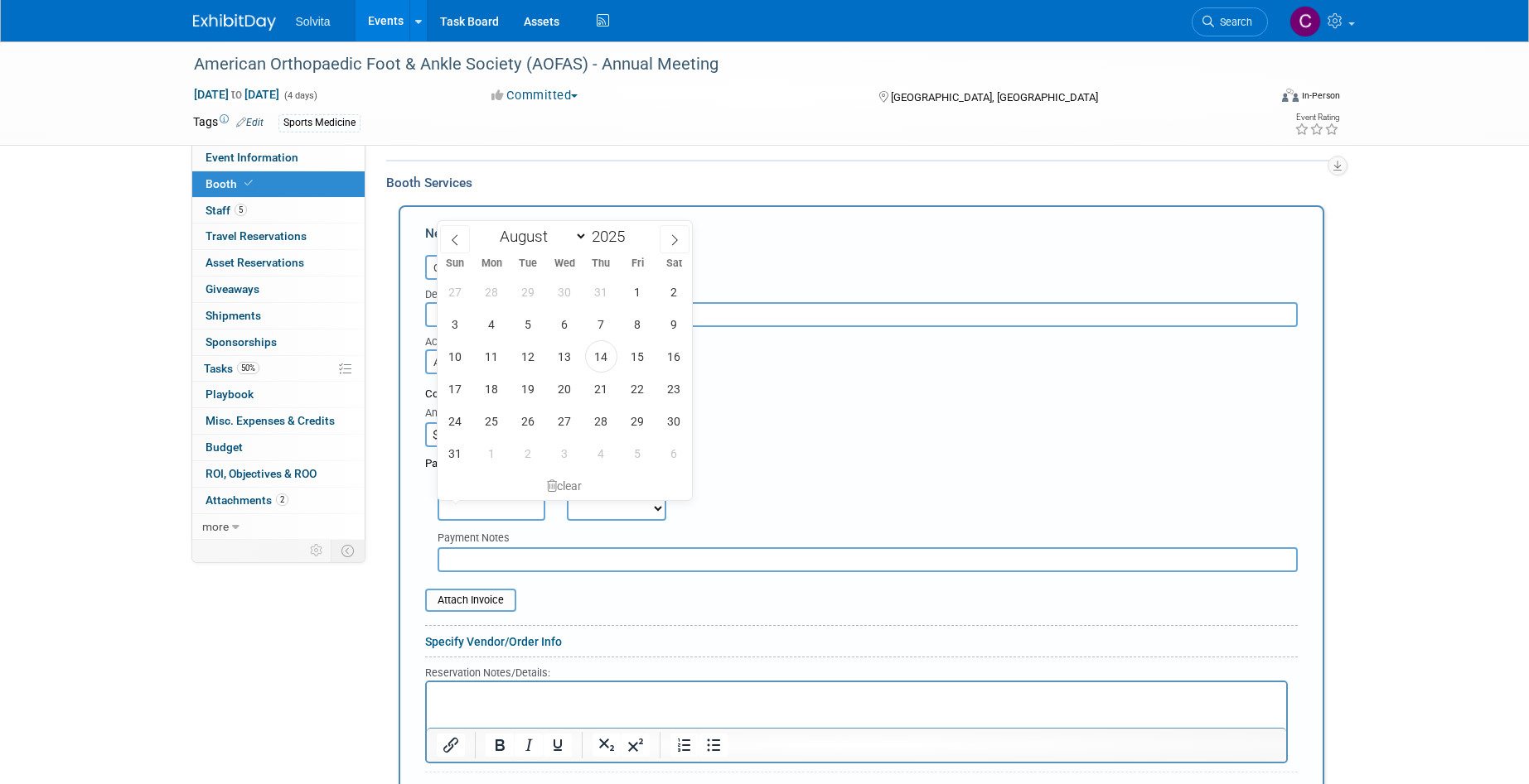
click at [491, 516] on input "text" at bounding box center [491, 508] width 108 height 25
click at [638, 322] on span "8" at bounding box center [637, 324] width 33 height 33
type input "Aug 8, 2025"
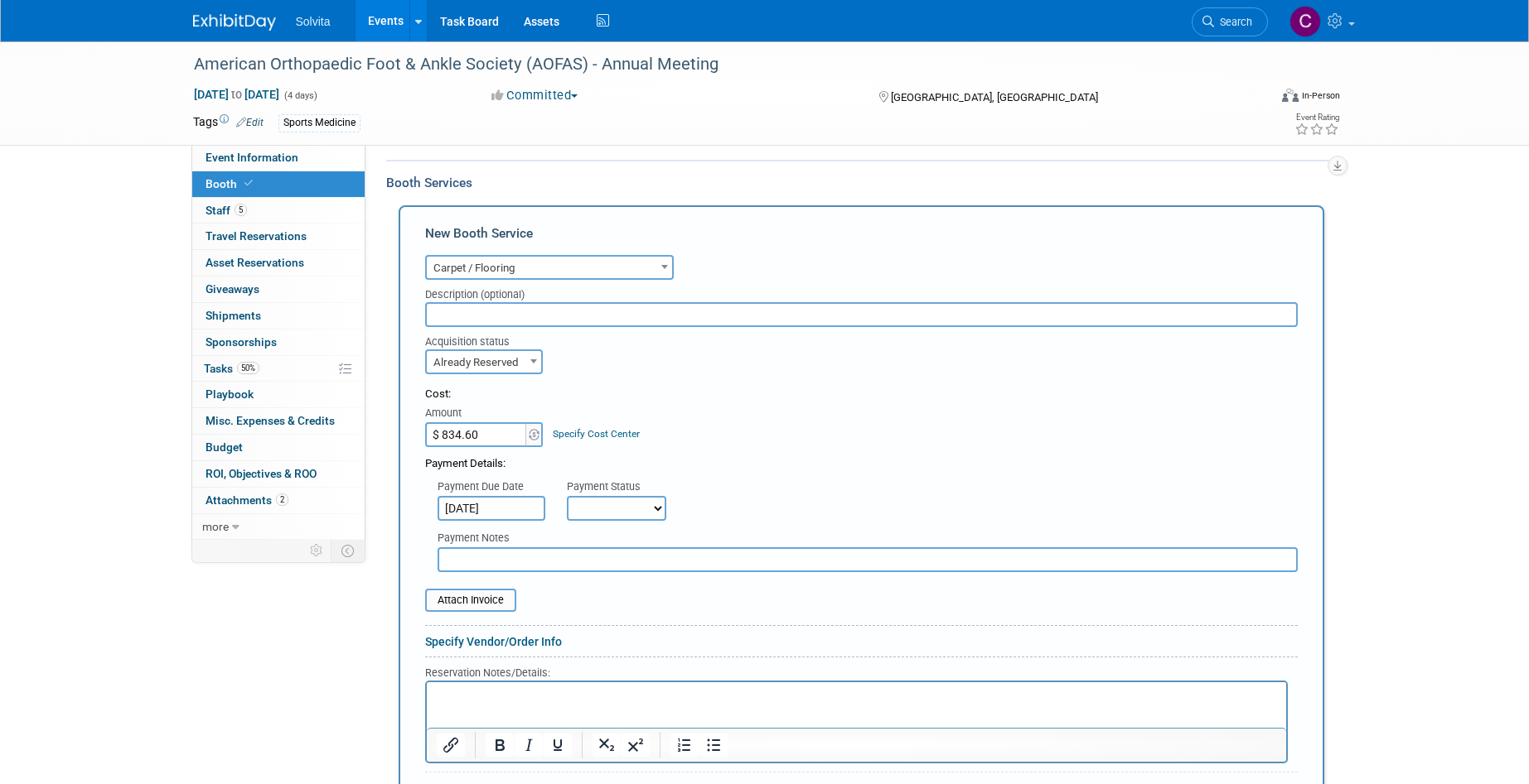
click at [638, 501] on select "Not Paid Yet Partially Paid Paid in Full" at bounding box center [616, 508] width 100 height 25
select select "1"
click at [567, 496] on select "Not Paid Yet Partially Paid Paid in Full" at bounding box center [616, 508] width 100 height 25
click at [502, 605] on input "file" at bounding box center [416, 600] width 198 height 20
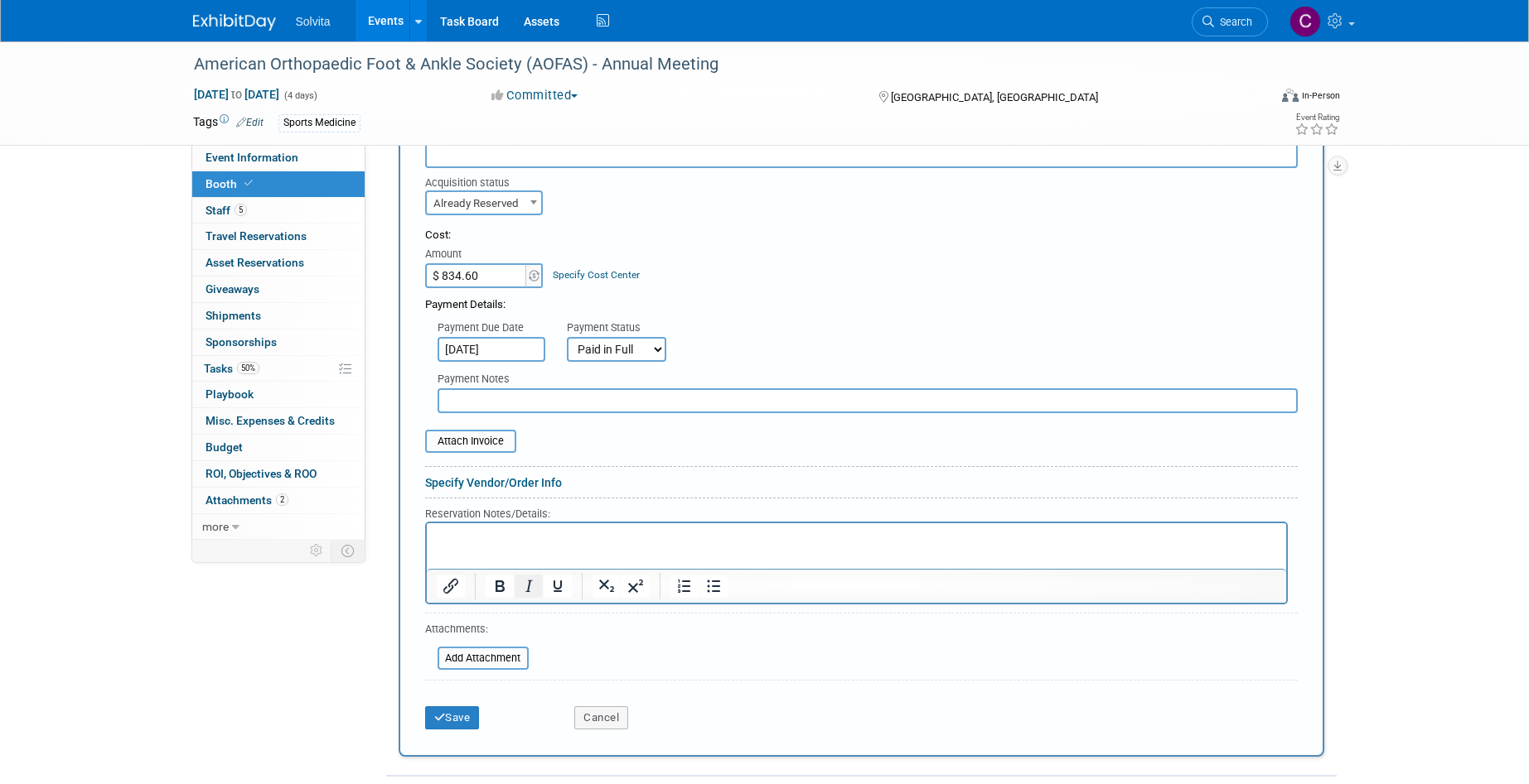
scroll to position [407, 0]
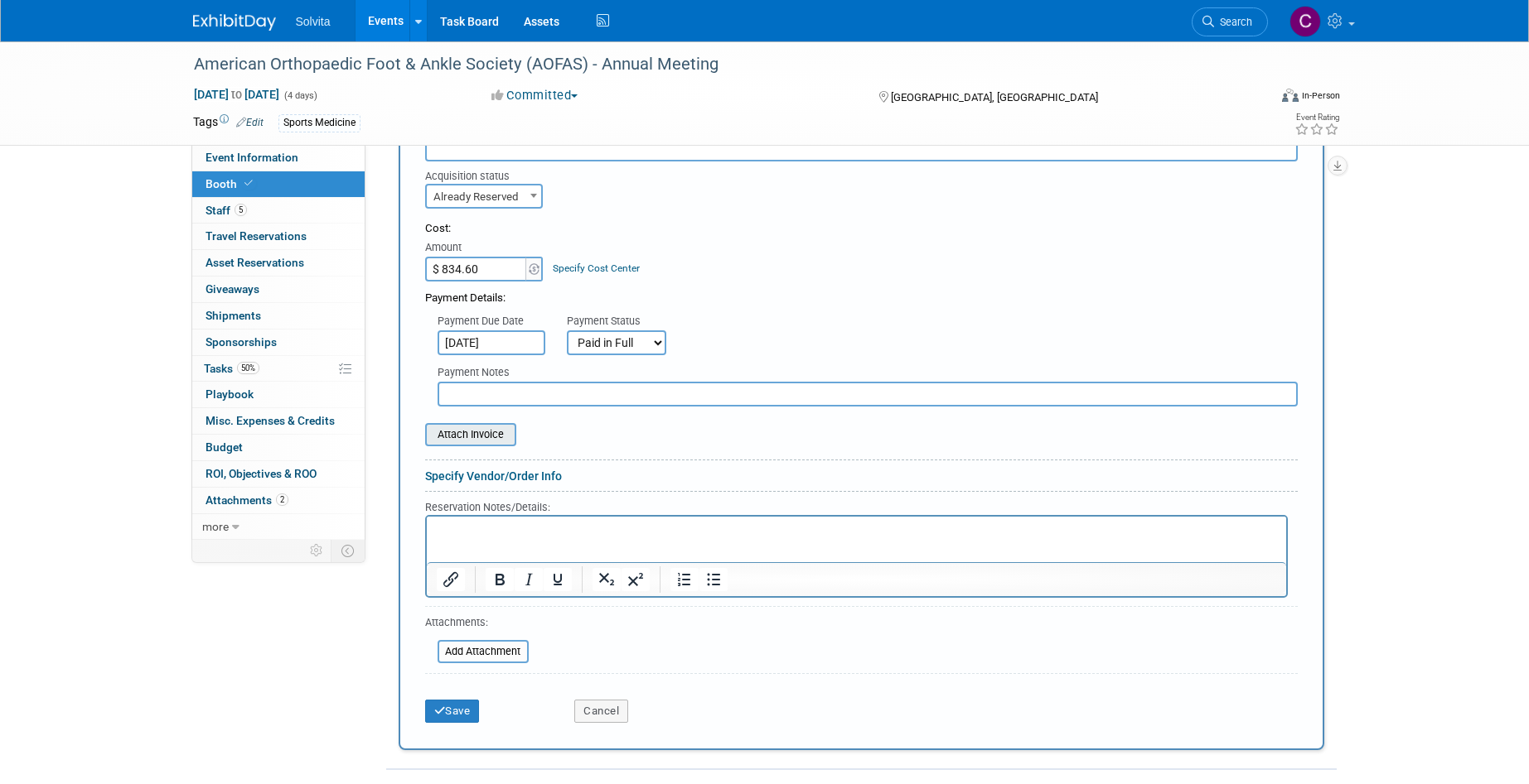
click at [493, 433] on input "file" at bounding box center [416, 434] width 198 height 20
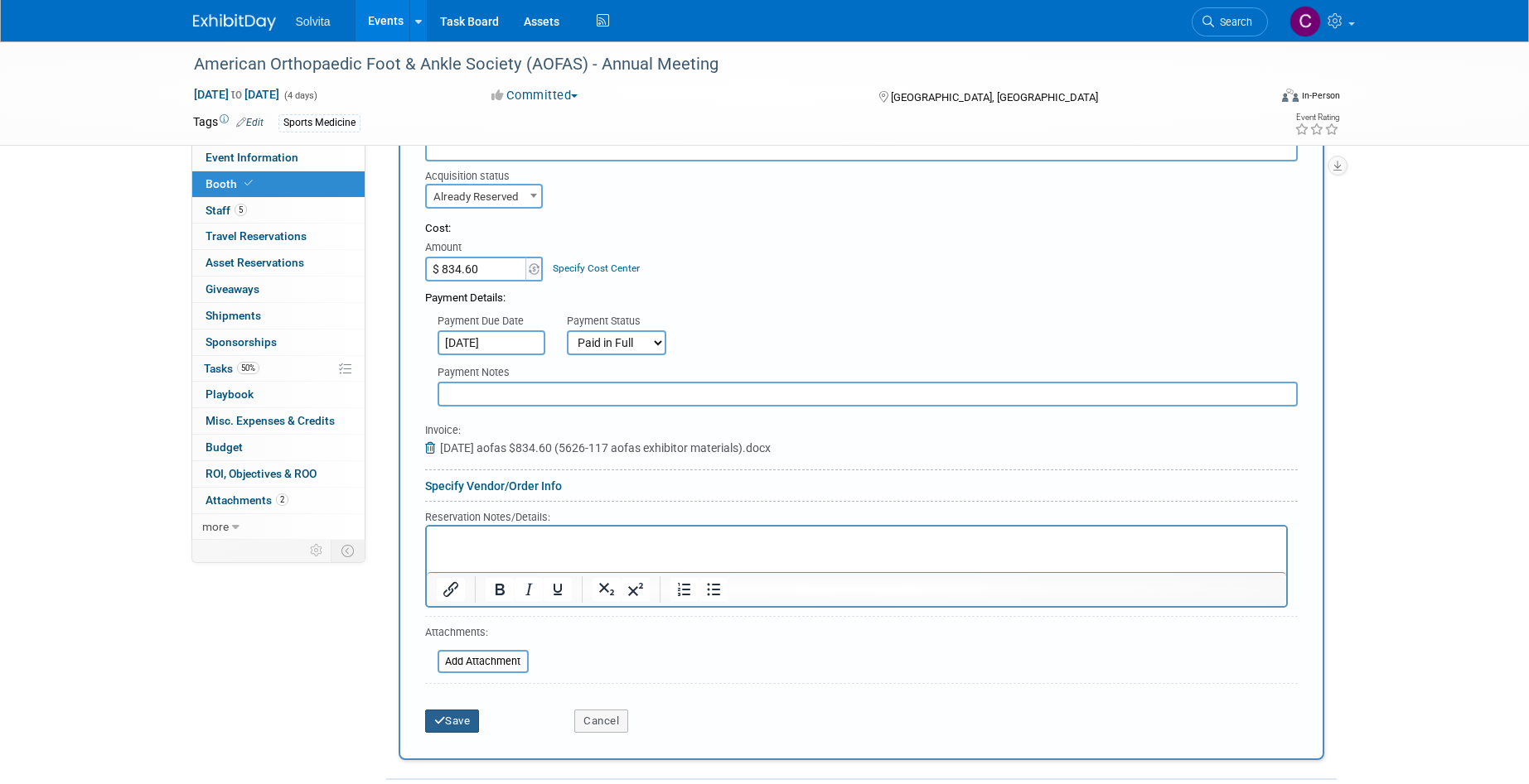
click at [460, 722] on button "Save" at bounding box center [451, 721] width 54 height 23
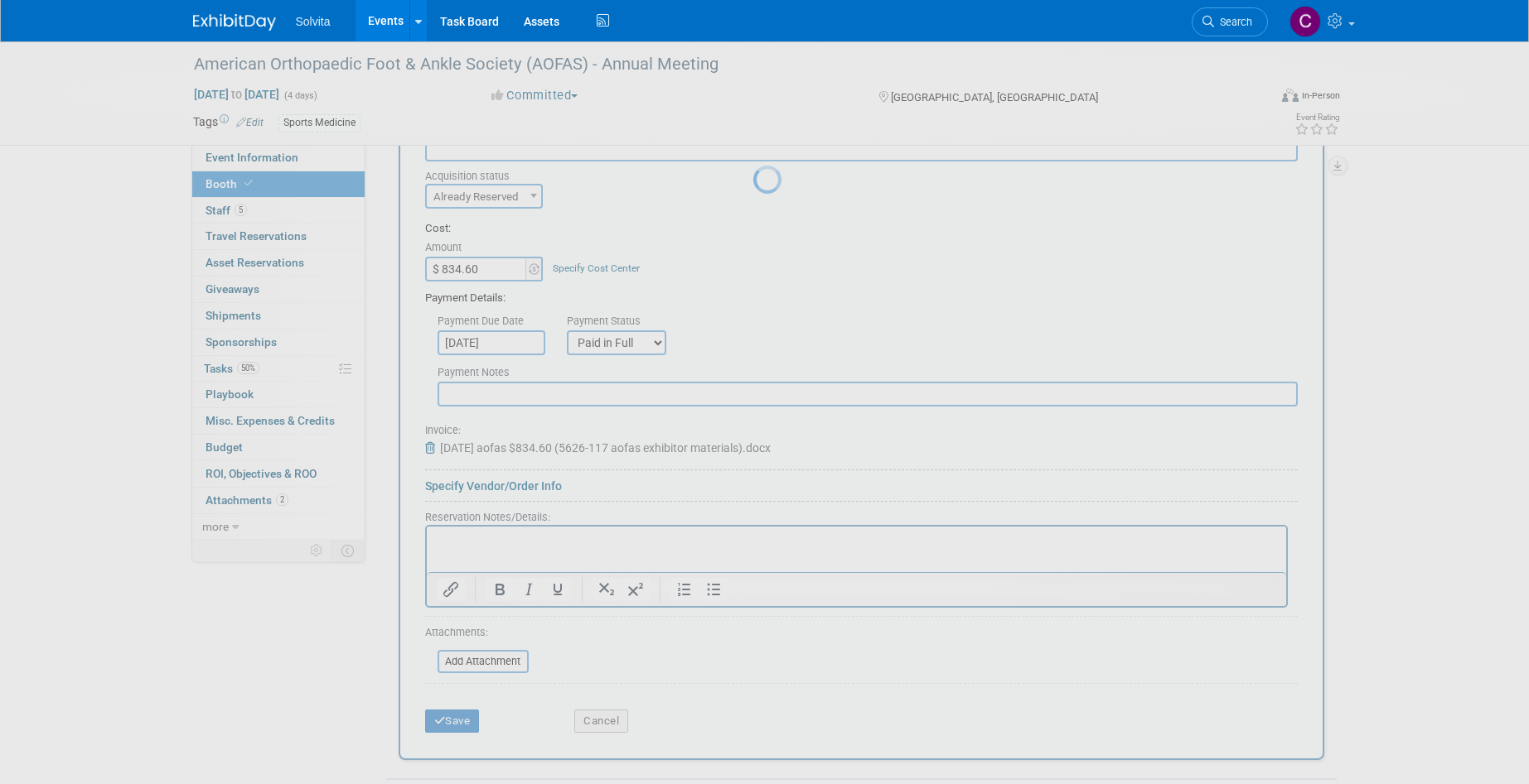
scroll to position [13, 0]
